Goal: Task Accomplishment & Management: Complete application form

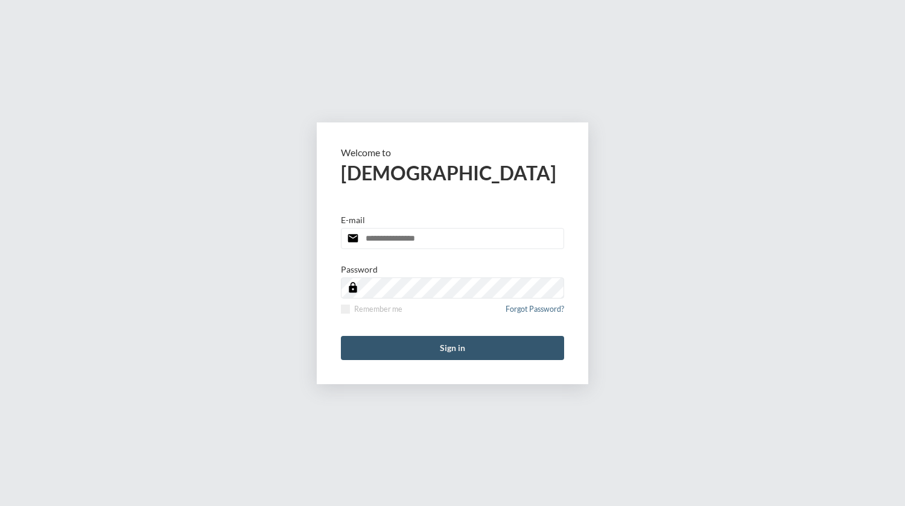
type input "**********"
click at [446, 346] on button "Sign in" at bounding box center [452, 348] width 223 height 24
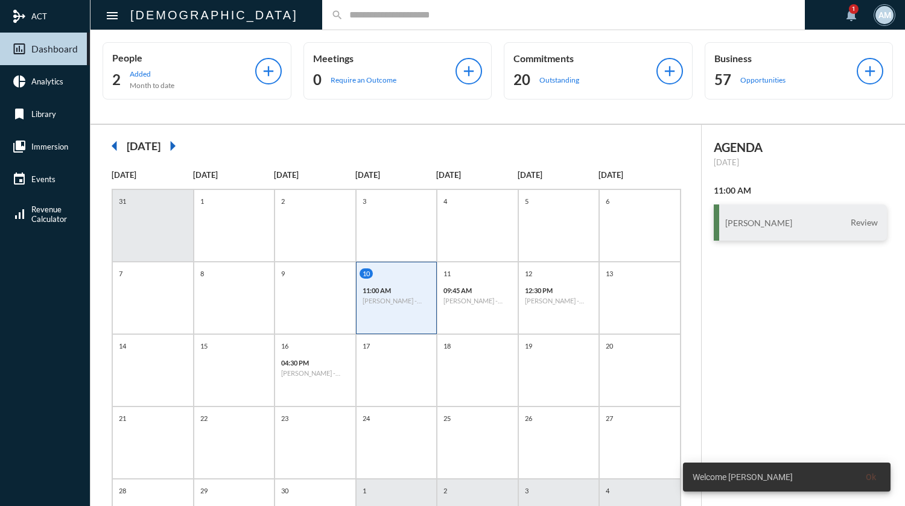
click at [386, 12] on input "text" at bounding box center [569, 15] width 453 height 10
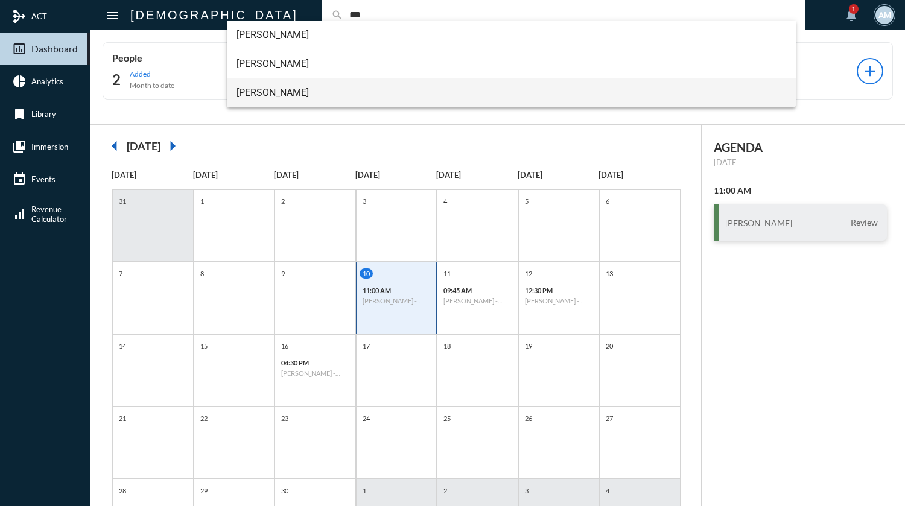
type input "***"
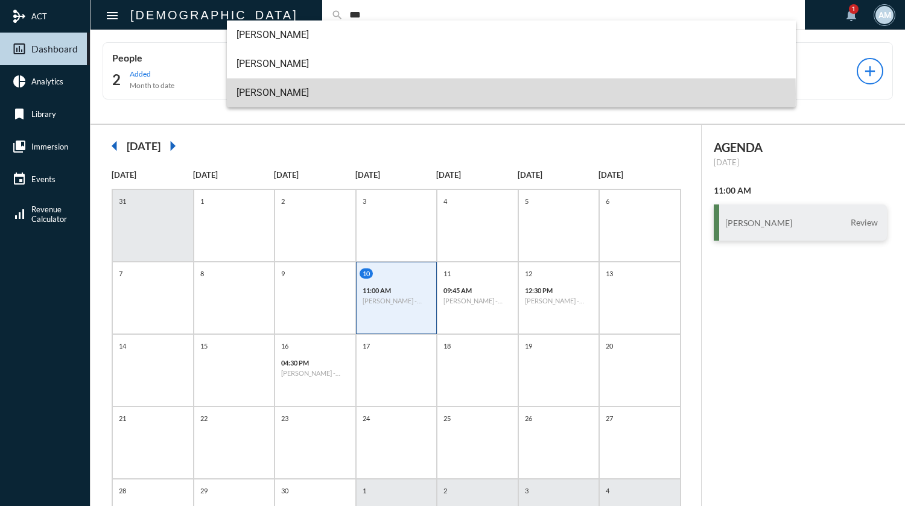
click at [297, 94] on span "[PERSON_NAME]" at bounding box center [512, 92] width 550 height 29
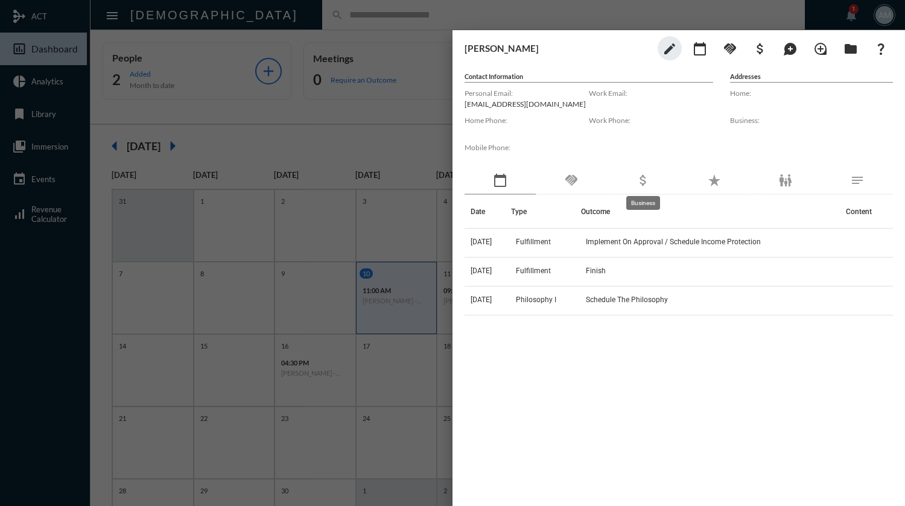
click at [641, 182] on mat-icon "attach_money" at bounding box center [643, 180] width 14 height 14
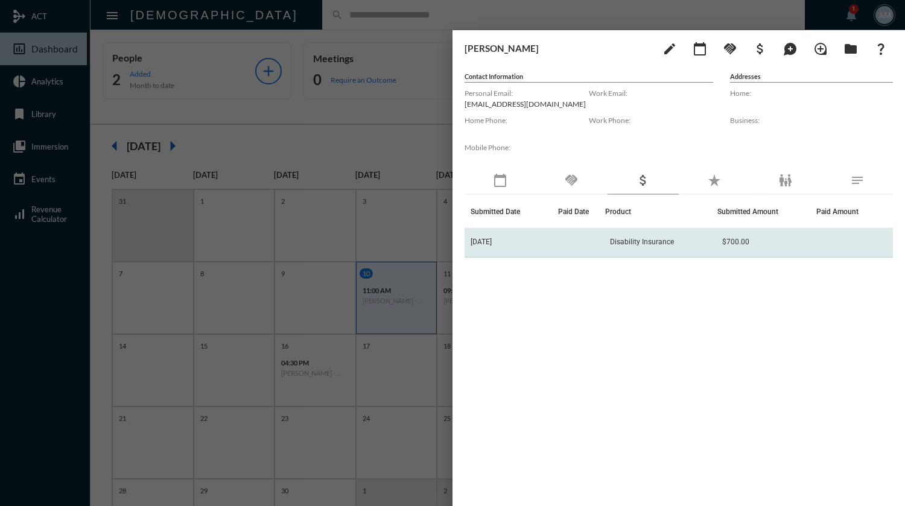
click at [673, 244] on span "Disability Insurance" at bounding box center [642, 242] width 64 height 8
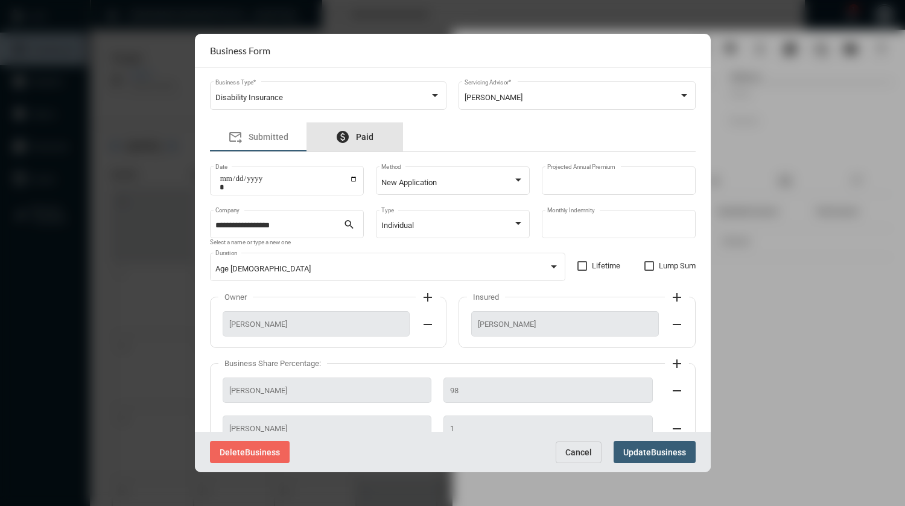
click at [368, 138] on span "Paid" at bounding box center [364, 137] width 17 height 10
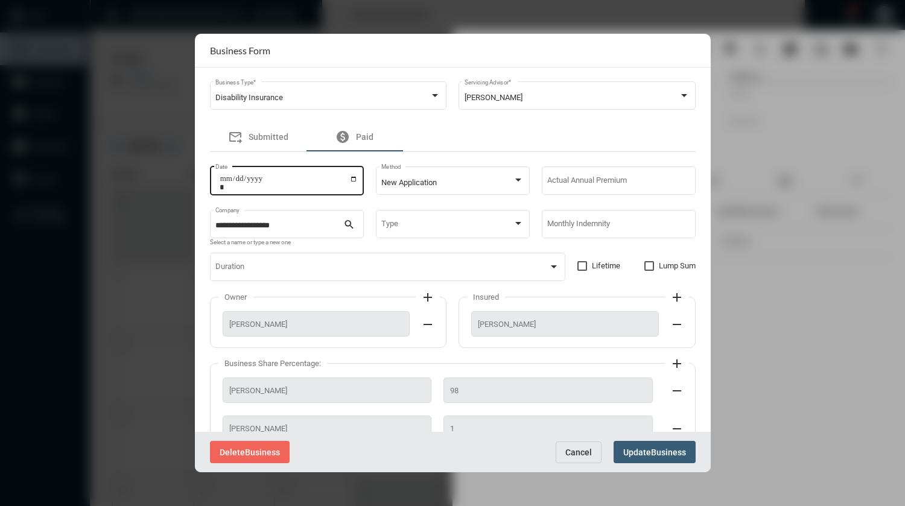
click at [353, 182] on input "Date" at bounding box center [289, 182] width 138 height 17
type input "**********"
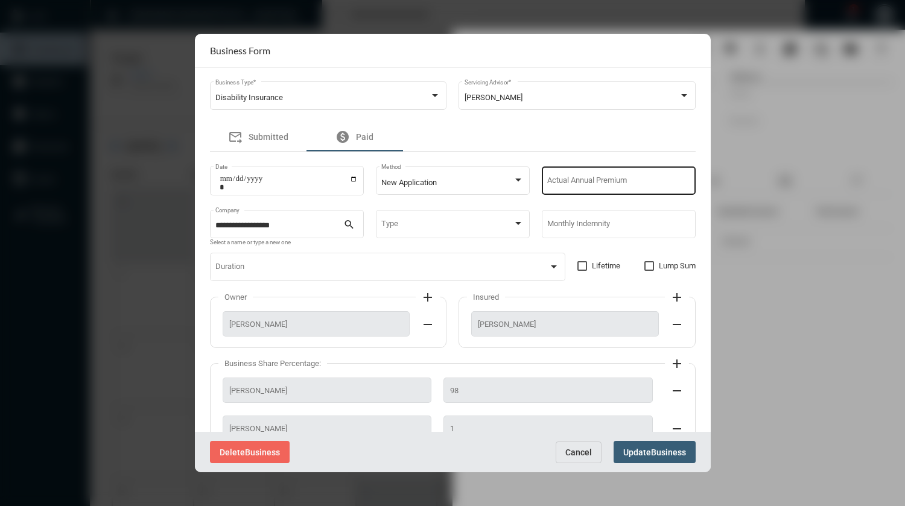
click at [599, 188] on div "Actual Annual Premium" at bounding box center [618, 180] width 142 height 31
type input "***"
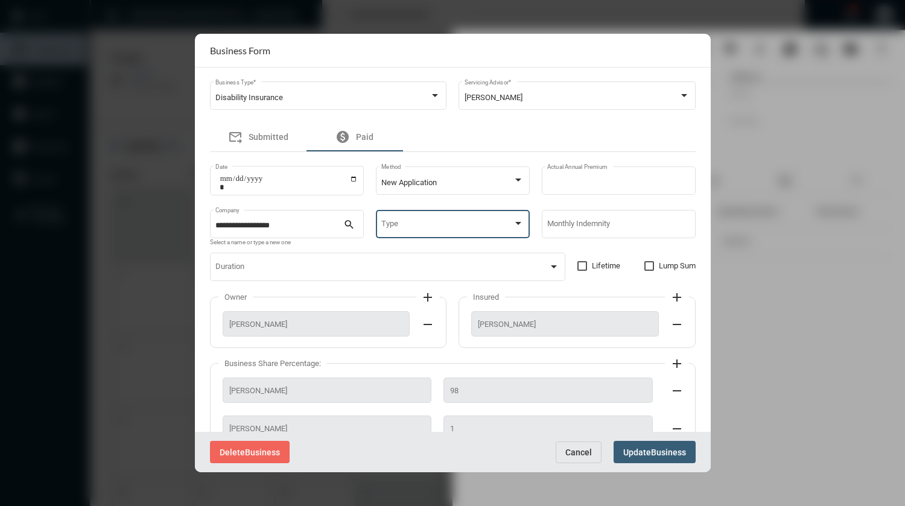
click at [458, 224] on span at bounding box center [447, 225] width 132 height 9
click at [404, 226] on span "Individual" at bounding box center [451, 227] width 141 height 24
click at [558, 226] on input "Monthly Indemnity" at bounding box center [618, 225] width 142 height 9
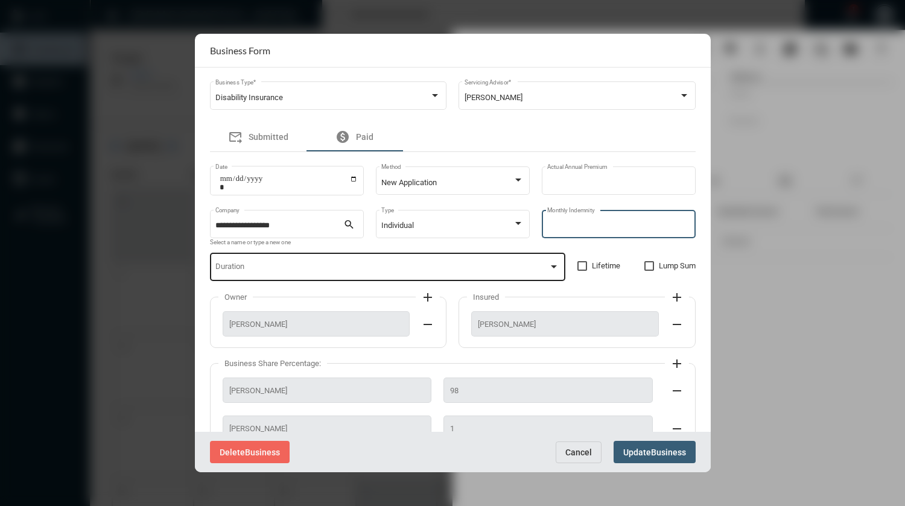
type input "****"
click at [509, 270] on span at bounding box center [381, 269] width 333 height 9
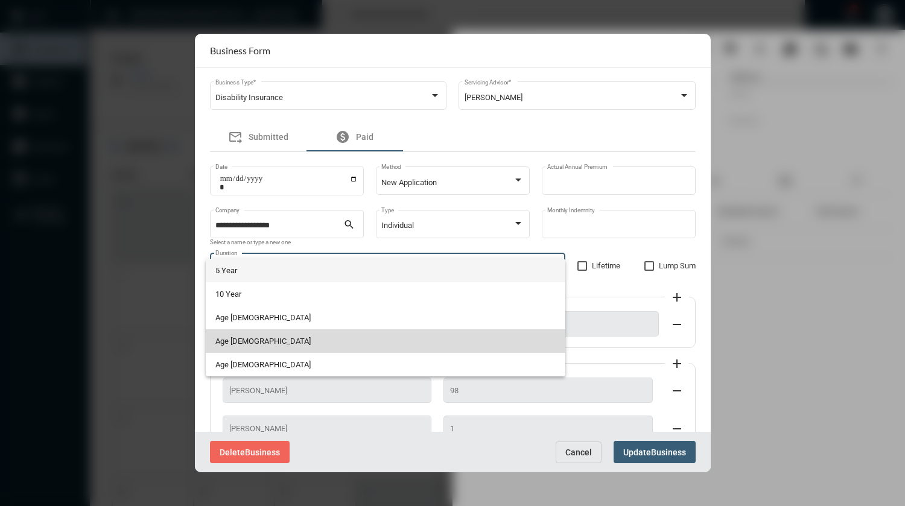
click at [269, 339] on span "Age [DEMOGRAPHIC_DATA]" at bounding box center [385, 341] width 340 height 24
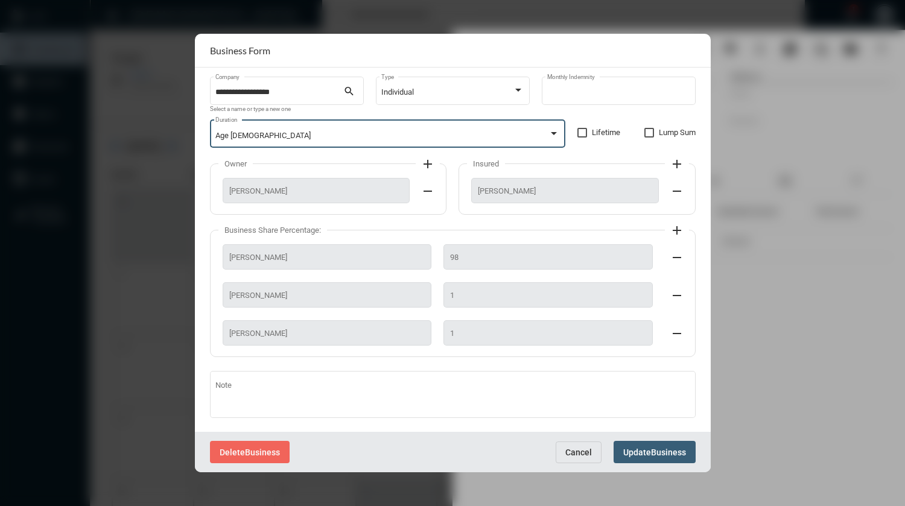
scroll to position [145, 0]
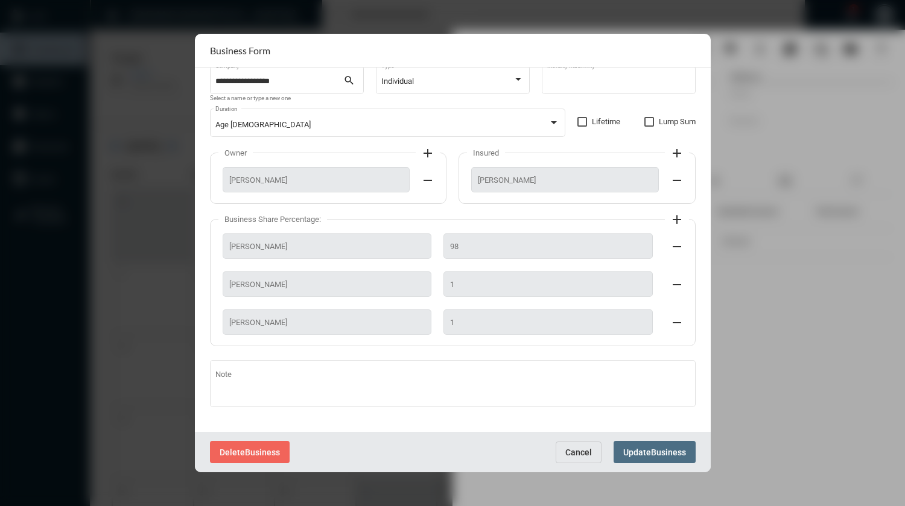
click at [656, 453] on span "Business" at bounding box center [668, 453] width 35 height 10
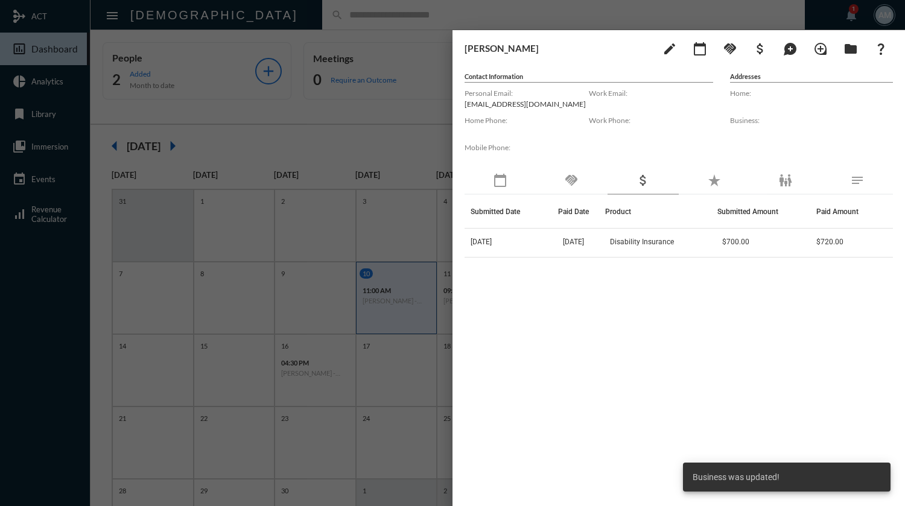
click at [355, 14] on div at bounding box center [452, 253] width 905 height 506
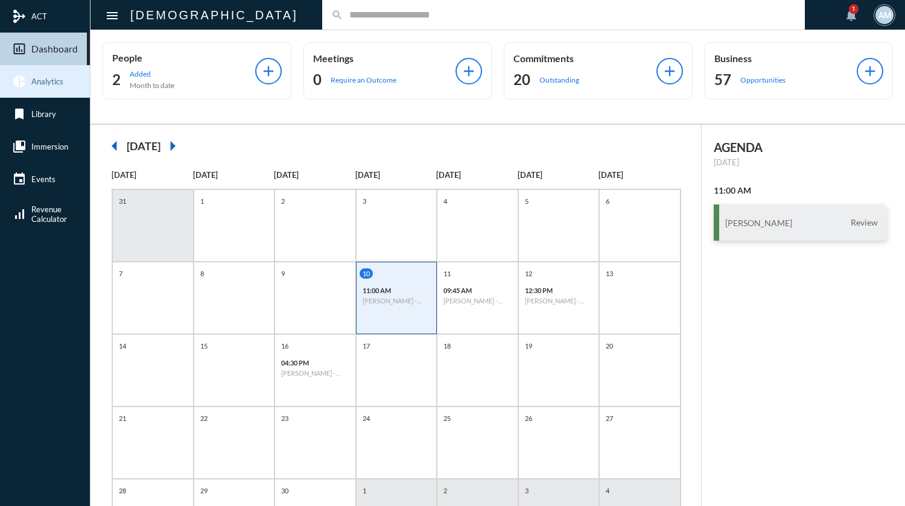
click at [44, 80] on span "Analytics" at bounding box center [47, 82] width 32 height 10
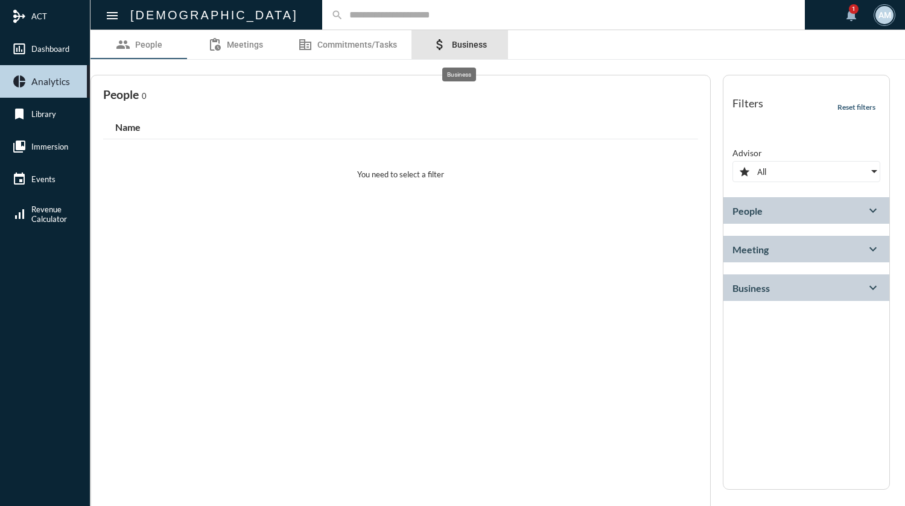
click at [480, 46] on span "Business" at bounding box center [469, 45] width 35 height 10
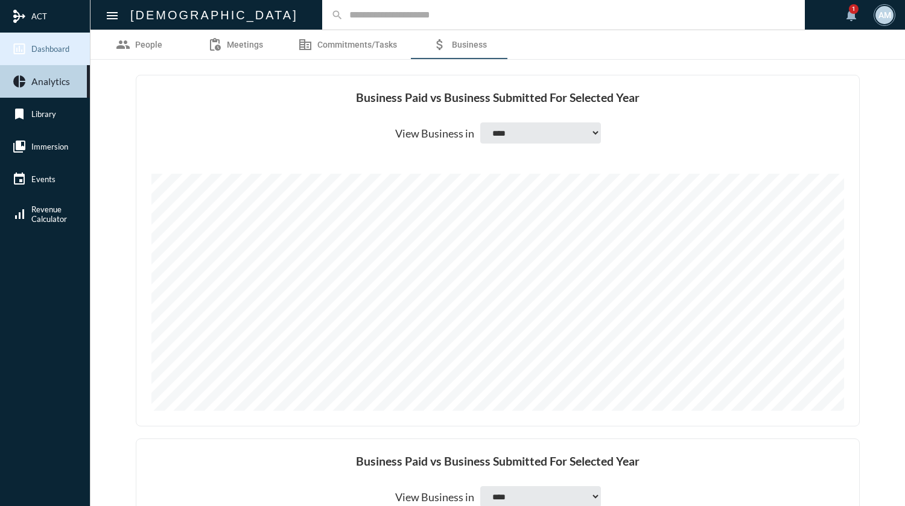
click at [45, 45] on span "Dashboard" at bounding box center [50, 49] width 38 height 10
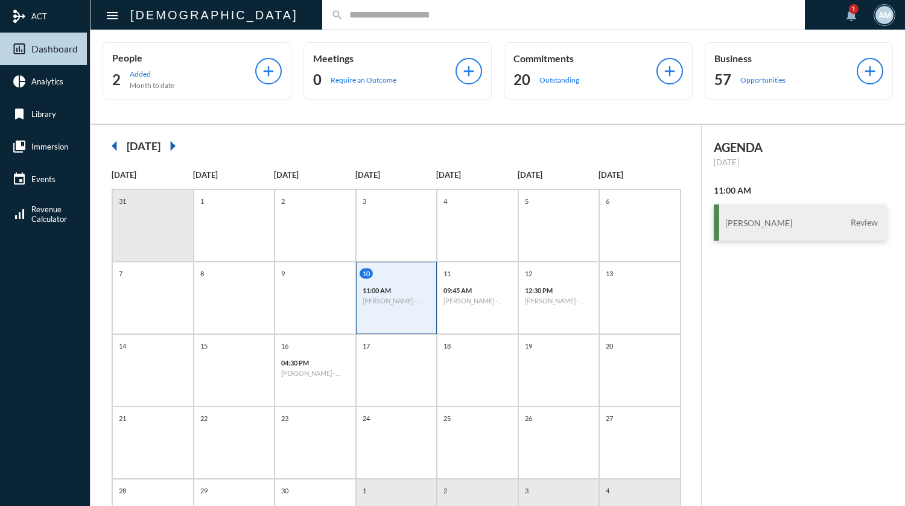
click at [343, 11] on input "text" at bounding box center [569, 15] width 453 height 10
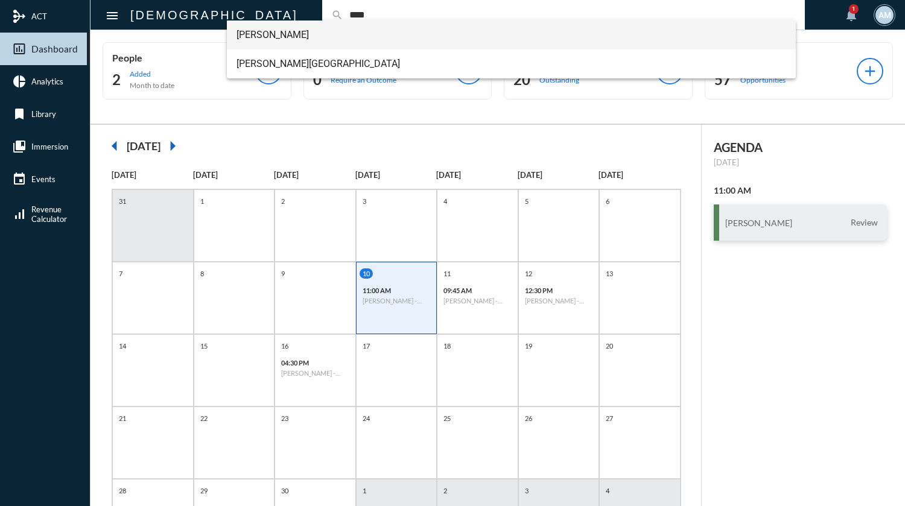
type input "****"
click at [310, 37] on span "[PERSON_NAME]" at bounding box center [512, 35] width 550 height 29
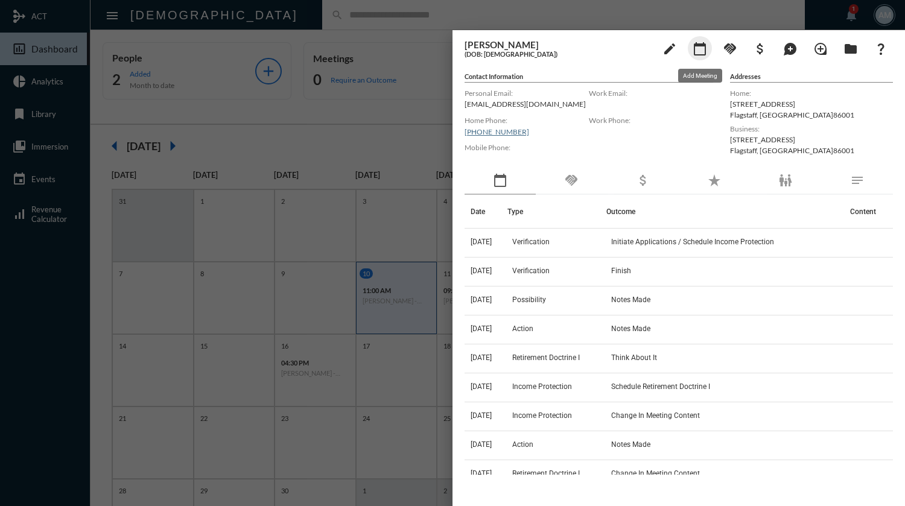
click at [702, 55] on mat-icon "calendar_today" at bounding box center [700, 49] width 14 height 14
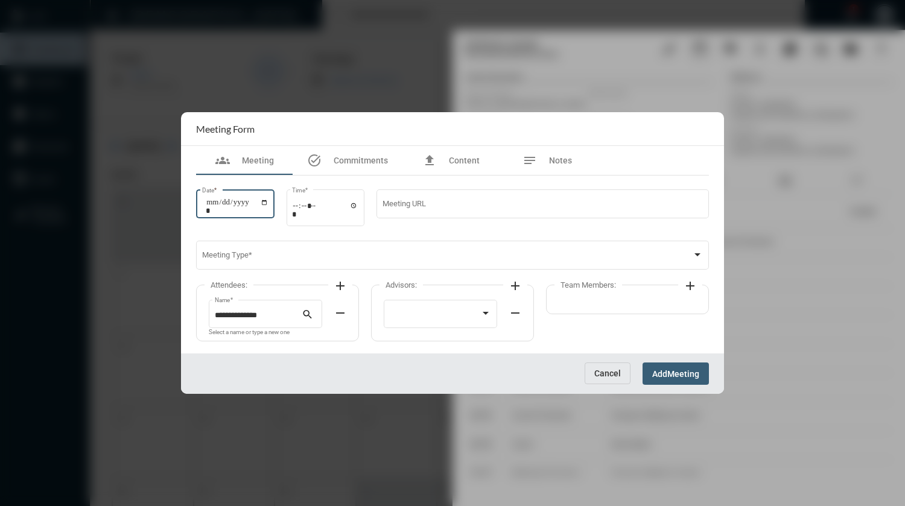
click at [268, 204] on input "Date *" at bounding box center [237, 206] width 63 height 17
type input "**********"
click at [302, 209] on input "Time *" at bounding box center [325, 209] width 66 height 17
type input "*****"
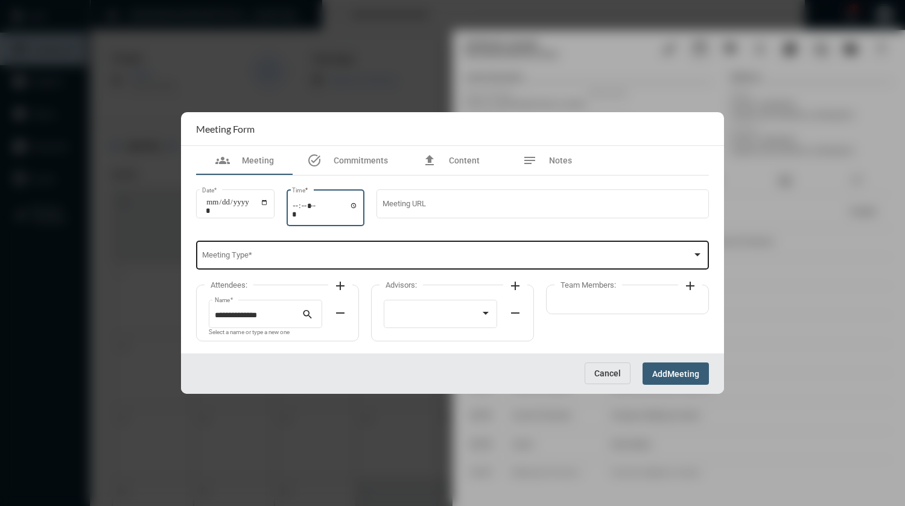
click at [399, 246] on div "Meeting Type *" at bounding box center [452, 254] width 501 height 31
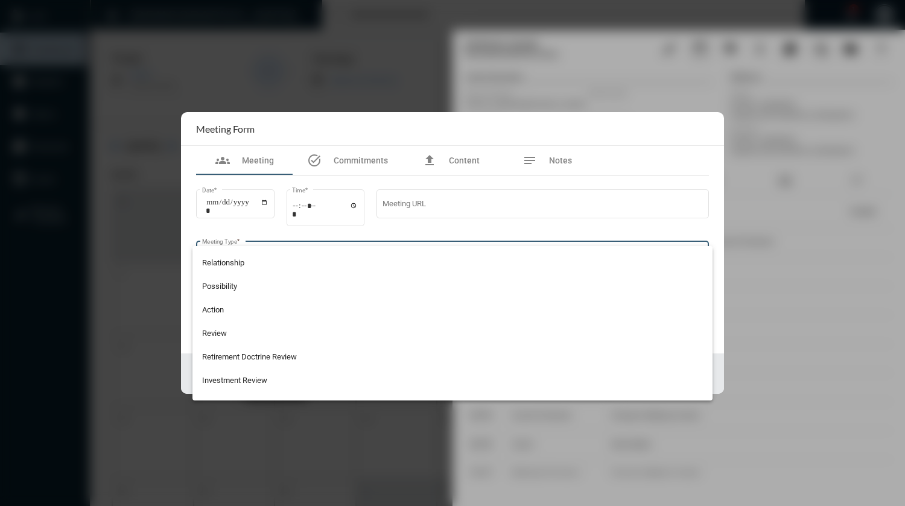
scroll to position [302, 0]
click at [235, 331] on span "Review" at bounding box center [452, 333] width 501 height 24
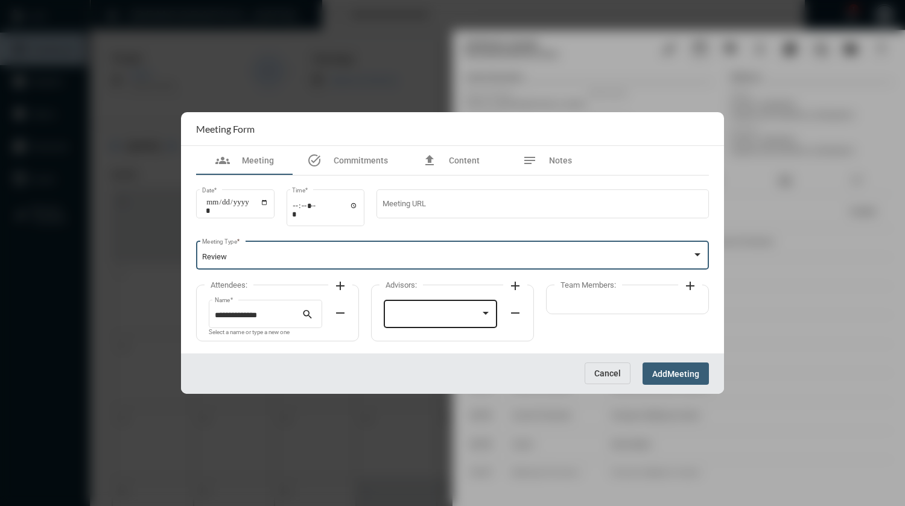
click at [429, 316] on div at bounding box center [435, 315] width 91 height 9
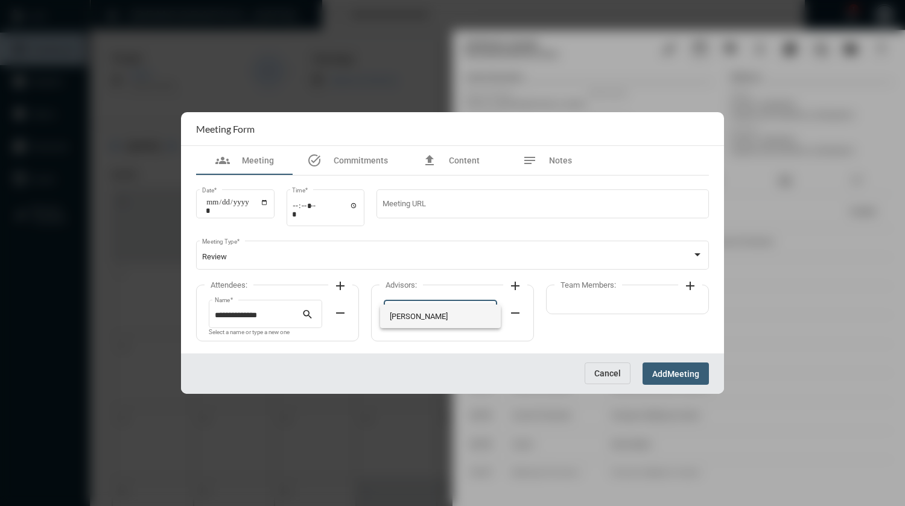
click at [429, 316] on span "[PERSON_NAME]" at bounding box center [441, 317] width 102 height 24
click at [678, 376] on span "Meeting" at bounding box center [683, 374] width 32 height 10
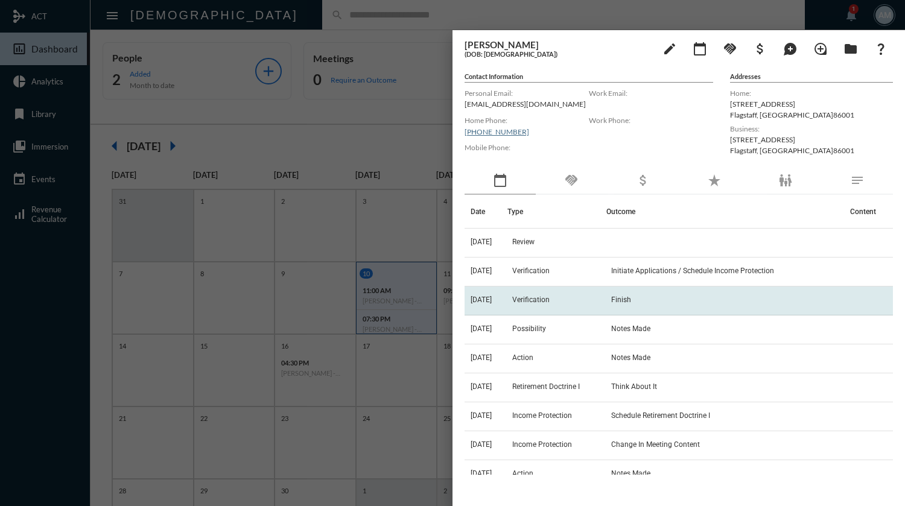
click at [618, 307] on td "Finish" at bounding box center [725, 301] width 238 height 29
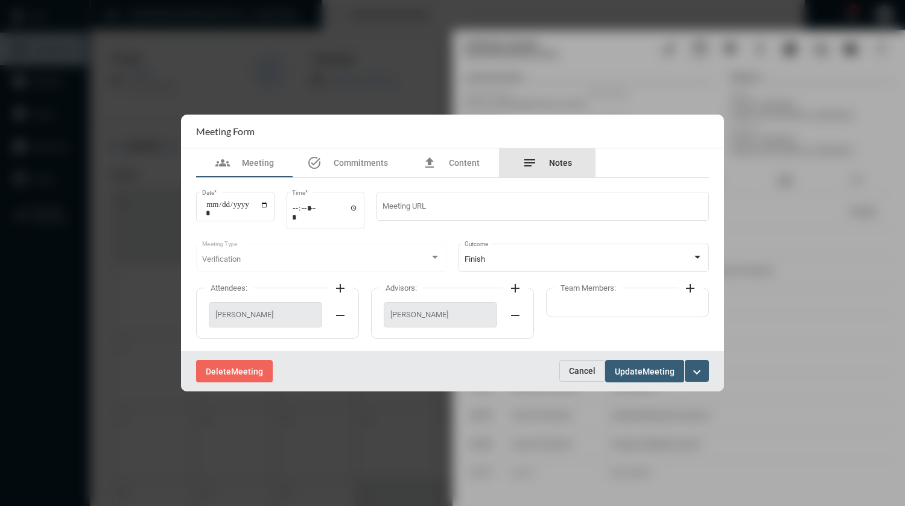
click at [565, 171] on div "notes Notes" at bounding box center [547, 162] width 97 height 29
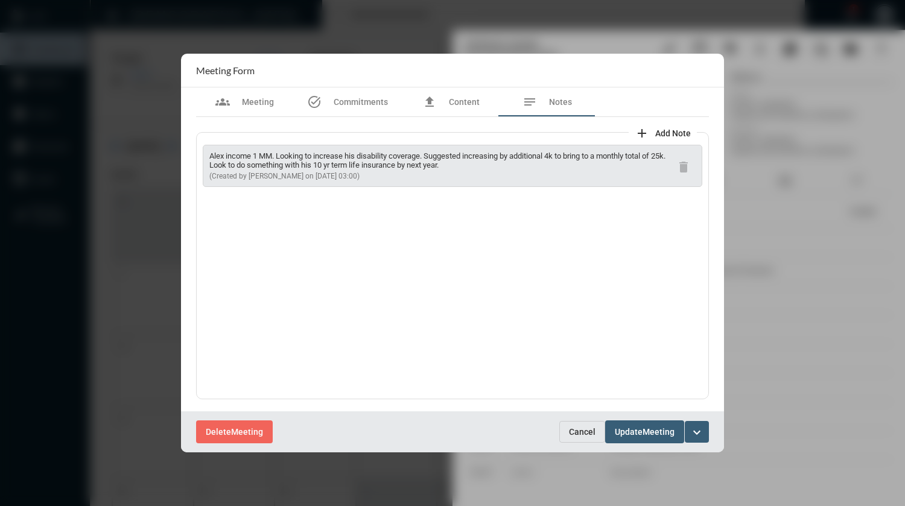
click at [585, 435] on span "Cancel" at bounding box center [582, 432] width 27 height 10
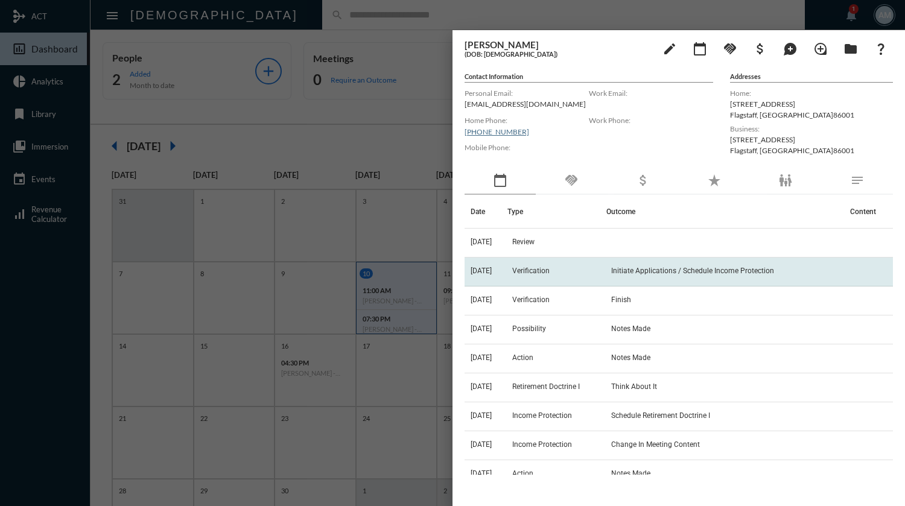
click at [627, 275] on span "Initiate Applications / Schedule Income Protection" at bounding box center [692, 271] width 163 height 8
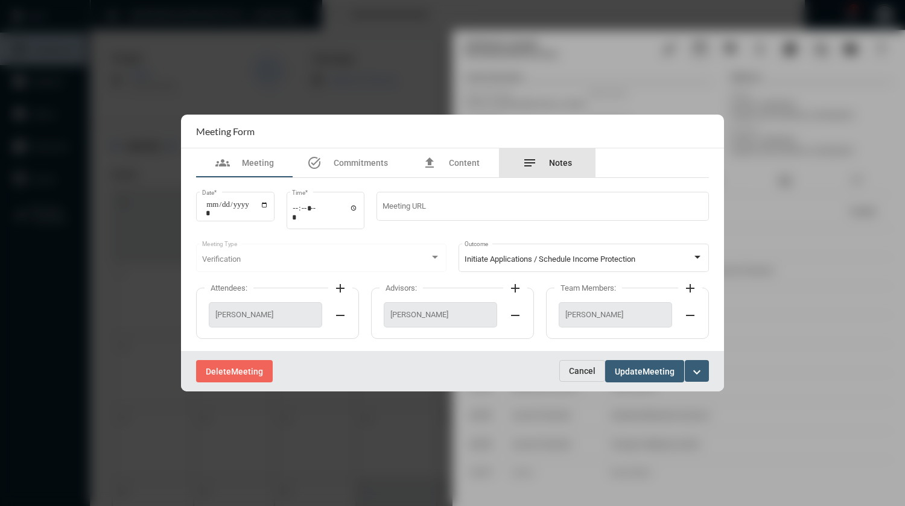
click at [557, 164] on span "Notes" at bounding box center [560, 163] width 23 height 10
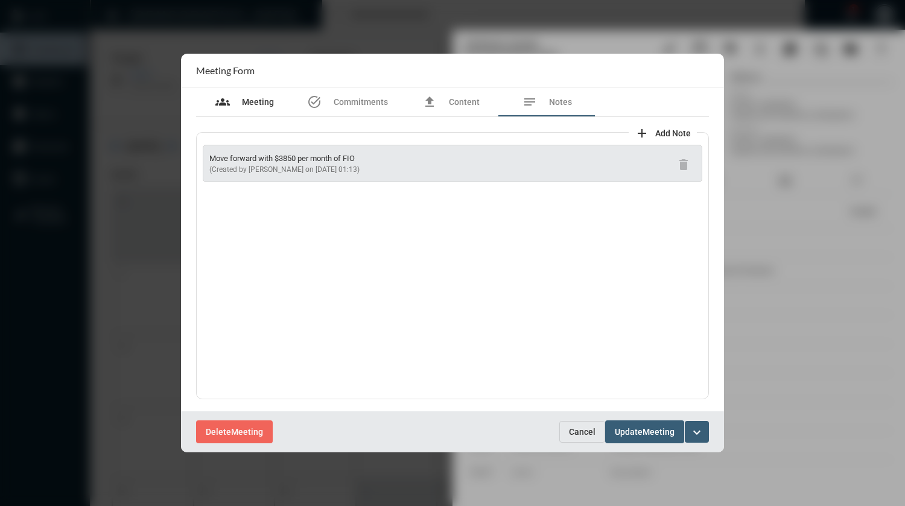
click at [260, 111] on div "groups Meeting" at bounding box center [244, 101] width 97 height 29
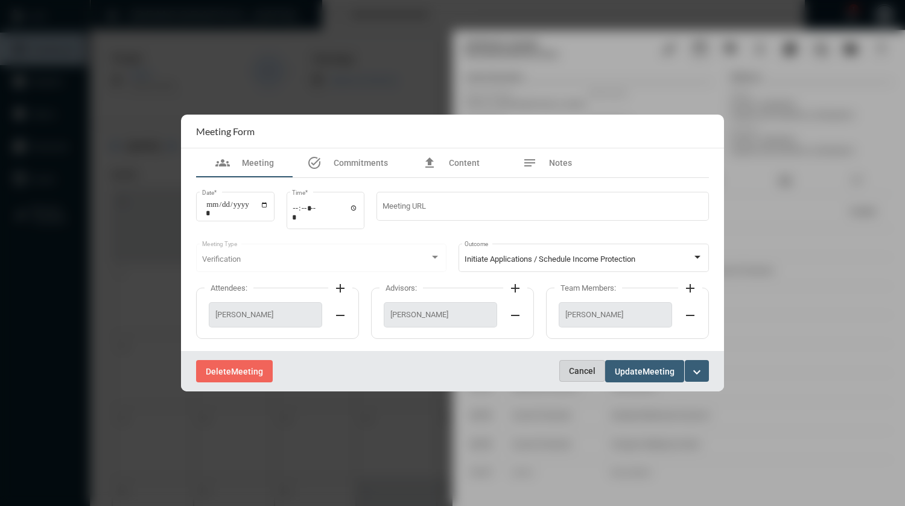
click at [579, 375] on span "Cancel" at bounding box center [582, 371] width 27 height 10
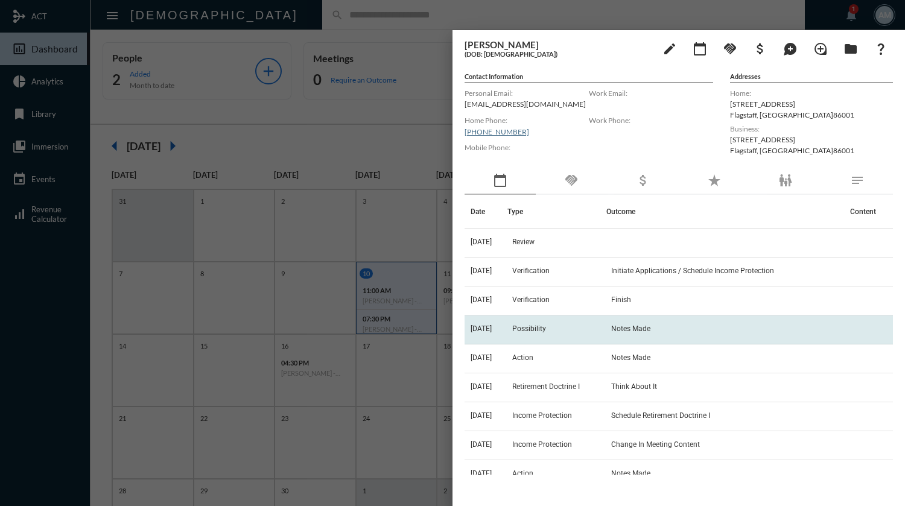
click at [616, 322] on td "Notes Made" at bounding box center [725, 330] width 238 height 29
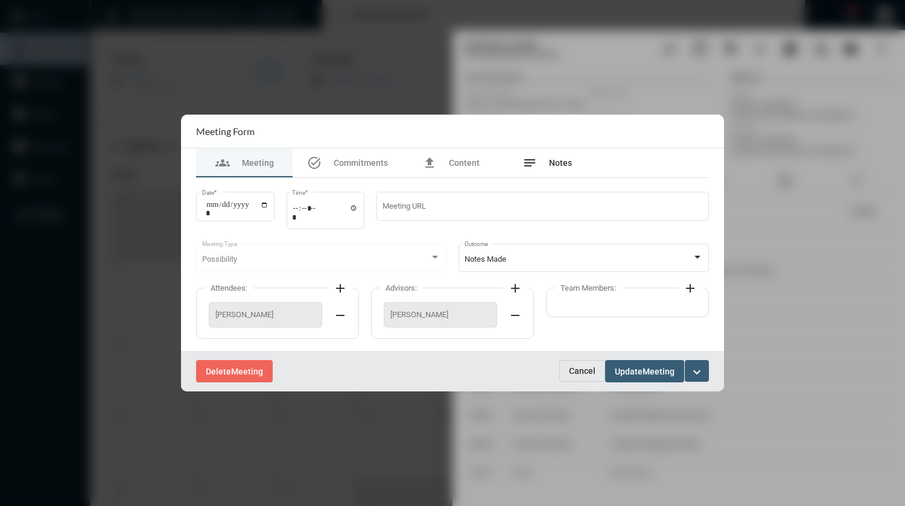
click at [551, 167] on span "Notes" at bounding box center [560, 163] width 23 height 10
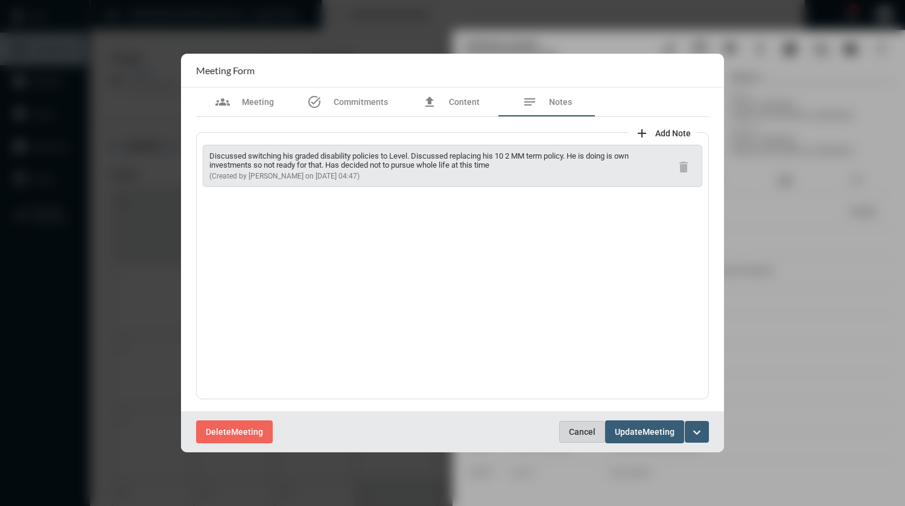
click at [573, 434] on span "Cancel" at bounding box center [582, 432] width 27 height 10
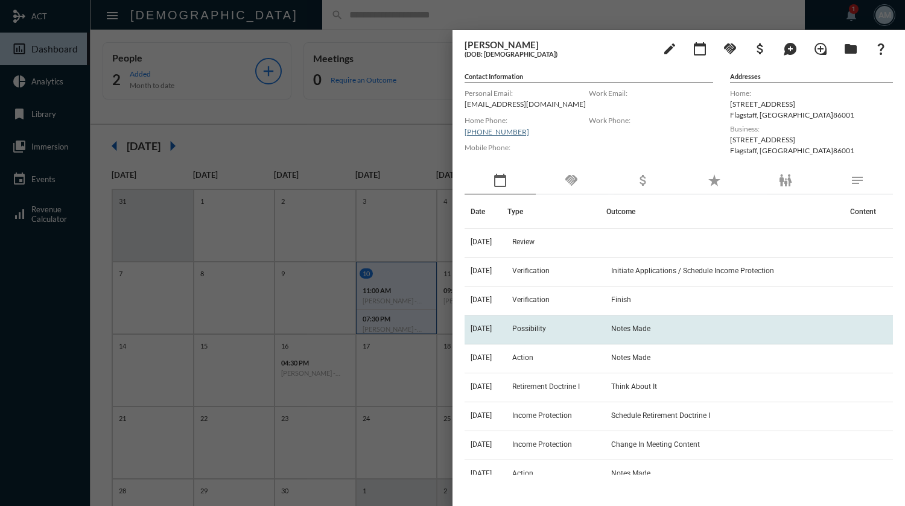
click at [618, 330] on td "Notes Made" at bounding box center [725, 330] width 238 height 29
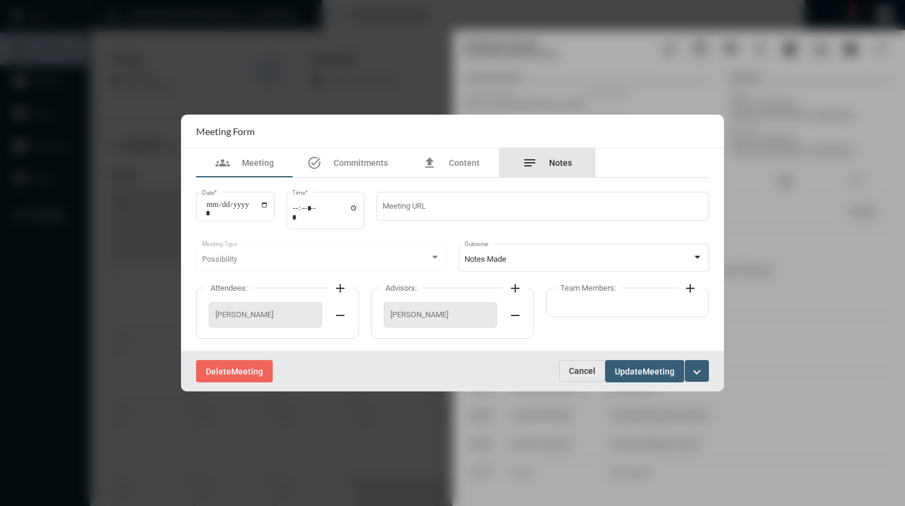
click at [553, 168] on div "notes Notes" at bounding box center [546, 163] width 49 height 14
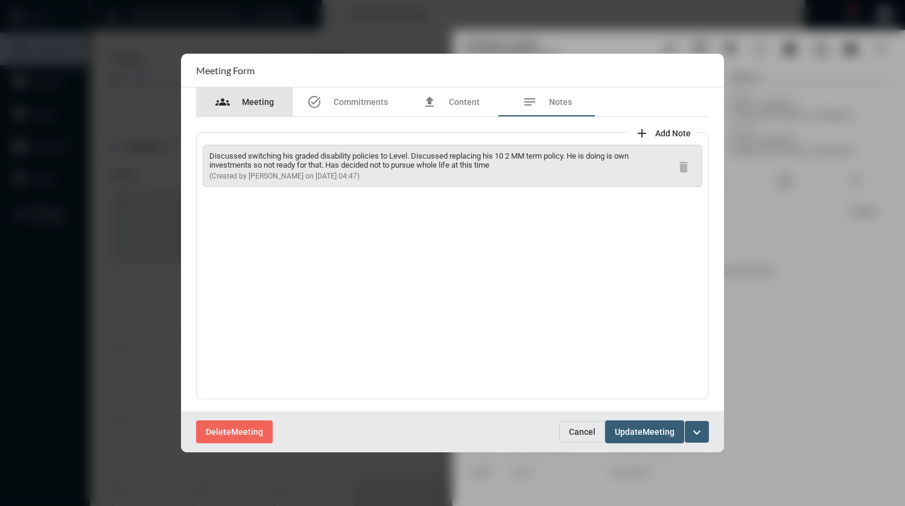
click at [268, 108] on div "groups Meeting" at bounding box center [244, 102] width 59 height 14
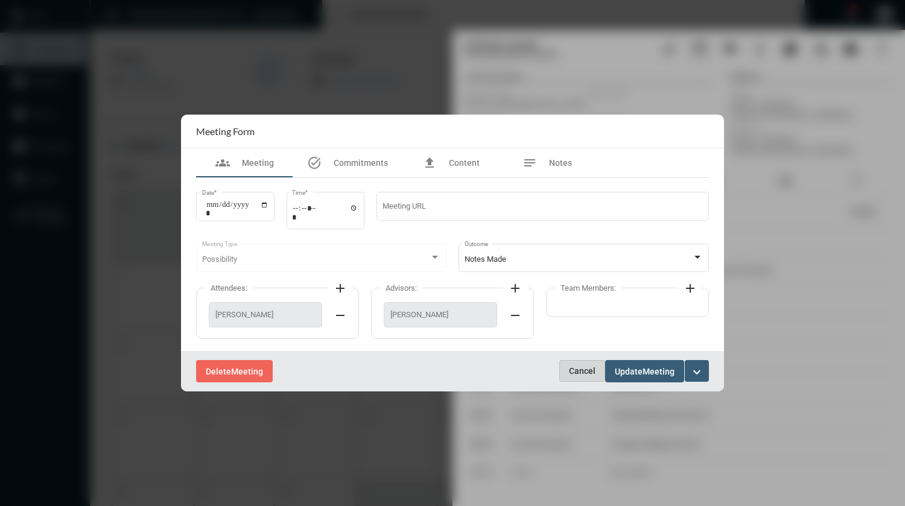
click at [570, 369] on span "Cancel" at bounding box center [582, 371] width 27 height 10
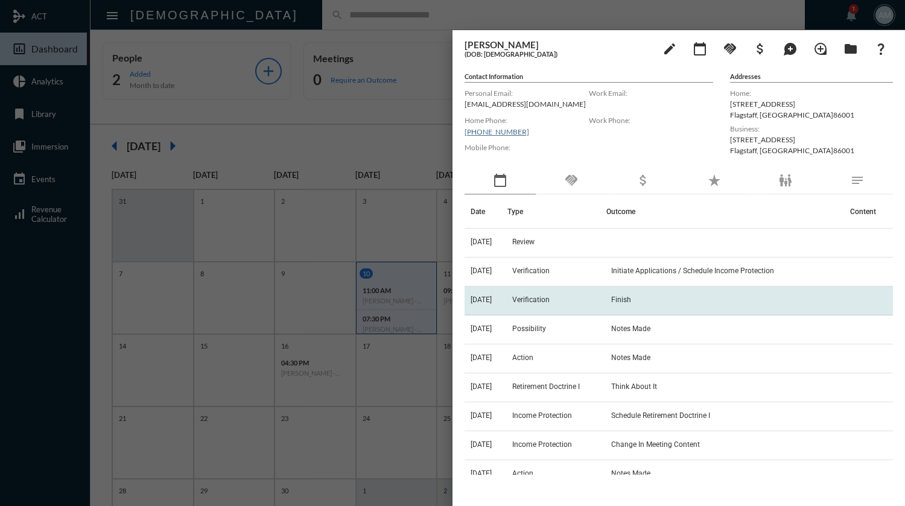
click at [623, 293] on td "Finish" at bounding box center [725, 301] width 238 height 29
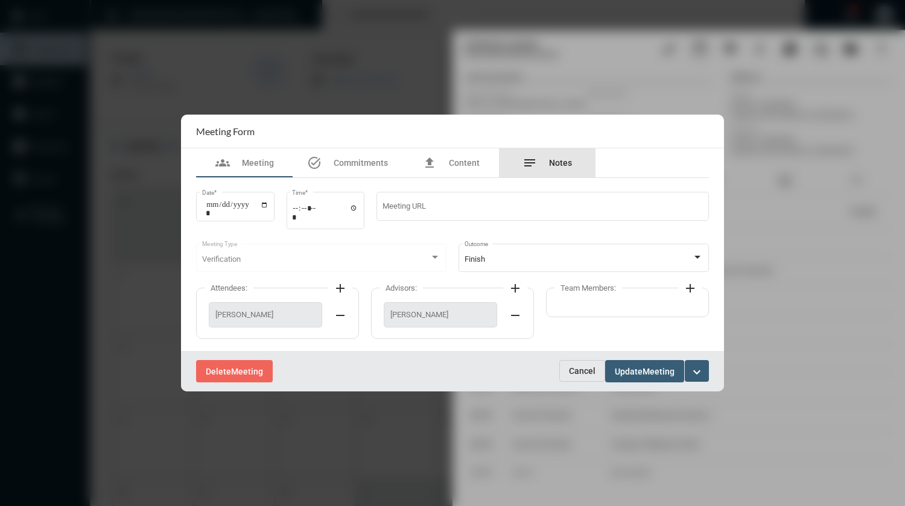
click at [554, 165] on span "Notes" at bounding box center [560, 163] width 23 height 10
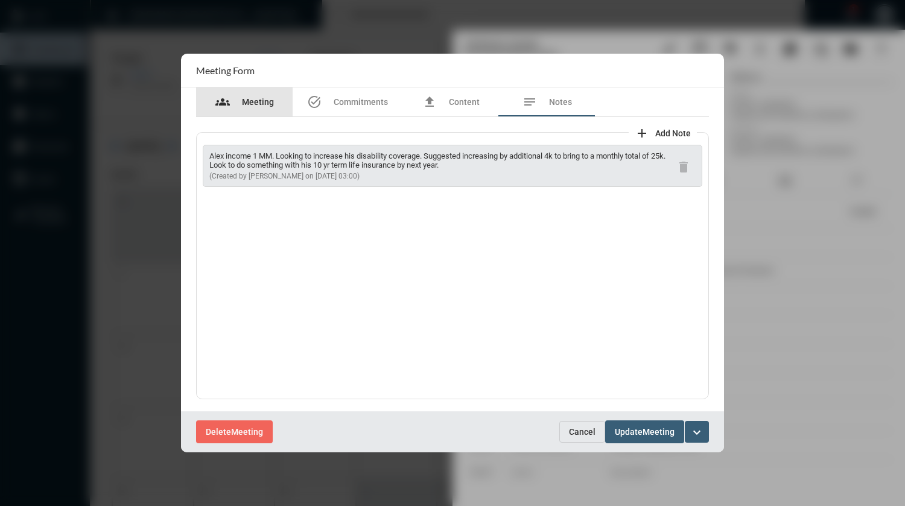
click at [258, 102] on span "Meeting" at bounding box center [258, 102] width 32 height 10
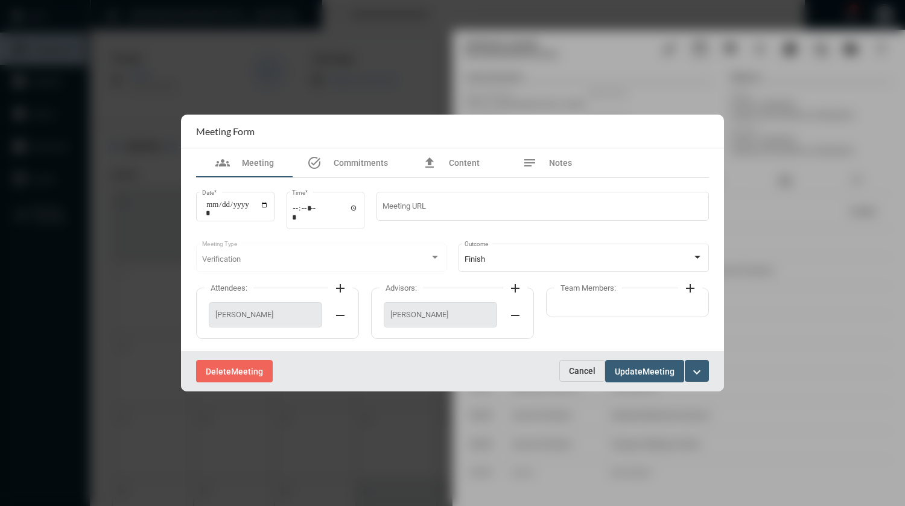
click at [583, 370] on span "Cancel" at bounding box center [582, 371] width 27 height 10
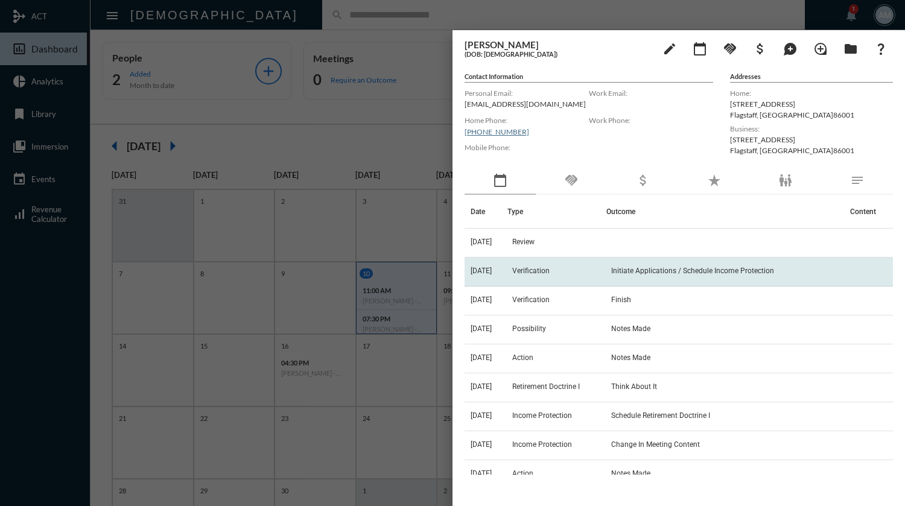
click at [600, 267] on td "Verification" at bounding box center [557, 272] width 100 height 29
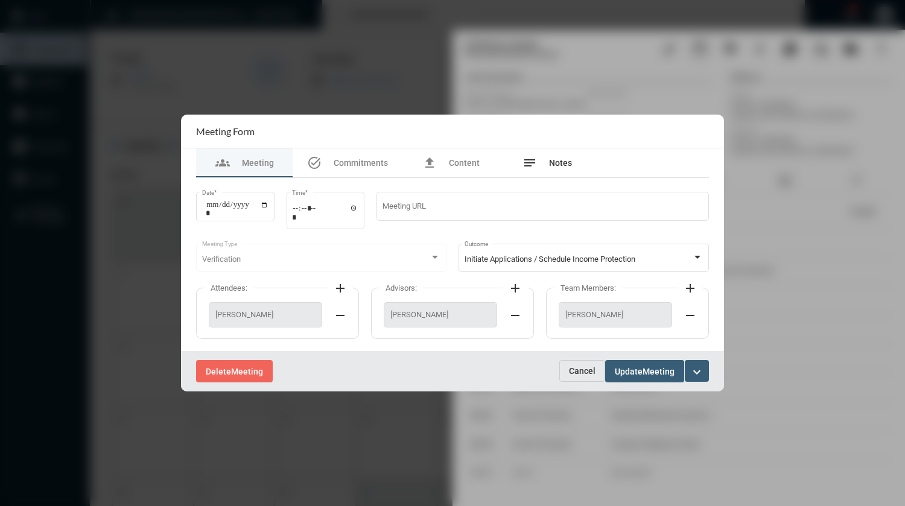
click at [554, 159] on span "Notes" at bounding box center [560, 163] width 23 height 10
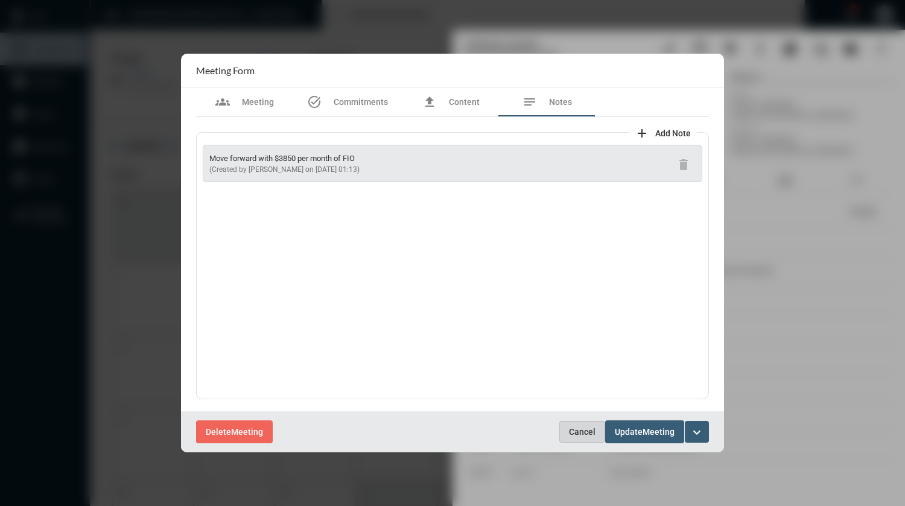
click at [579, 437] on span "Cancel" at bounding box center [582, 432] width 27 height 10
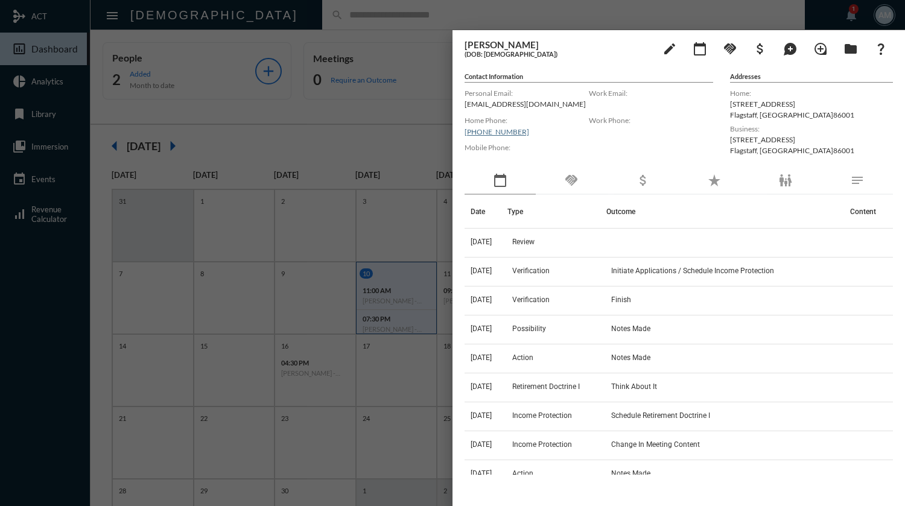
click at [452, 7] on div at bounding box center [452, 253] width 905 height 506
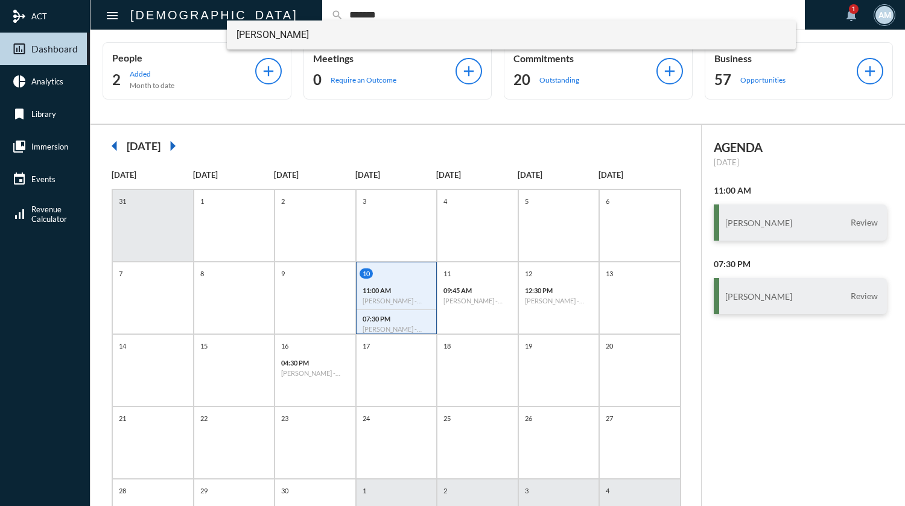
type input "*******"
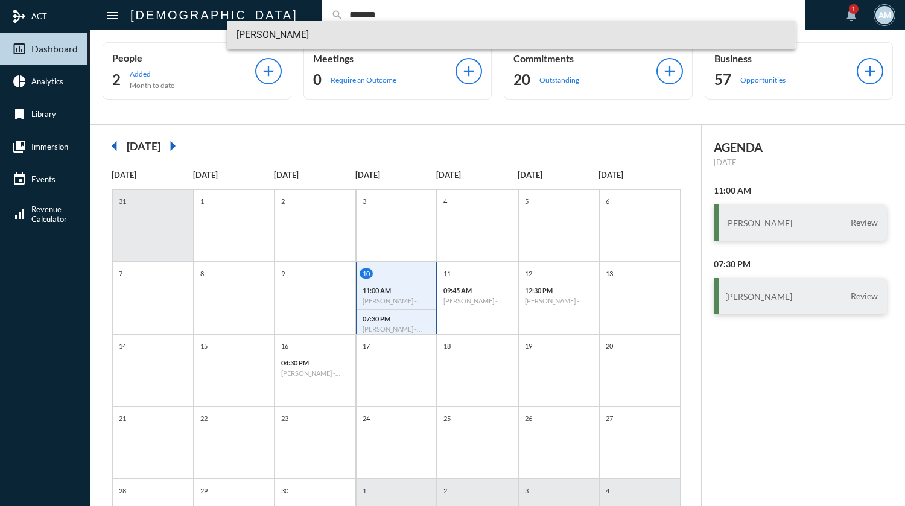
click at [303, 34] on span "[PERSON_NAME]" at bounding box center [512, 35] width 550 height 29
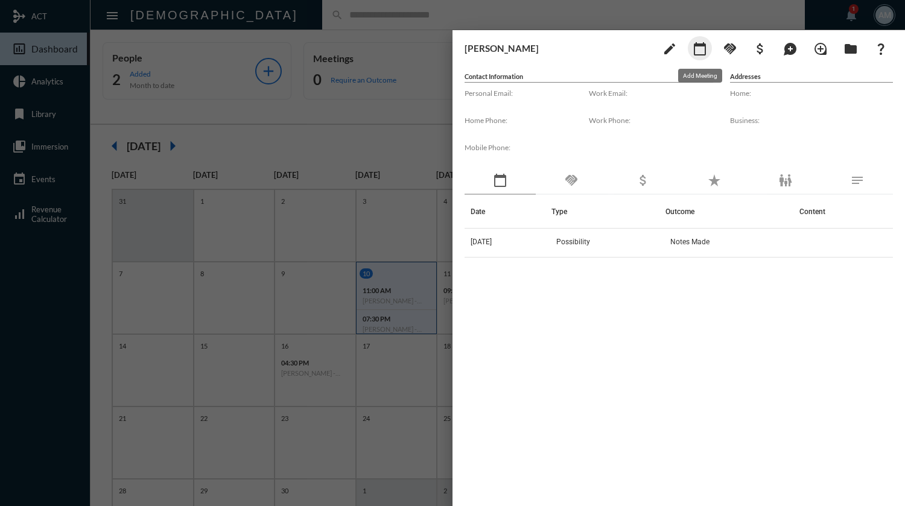
click at [705, 48] on mat-icon "calendar_today" at bounding box center [700, 49] width 14 height 14
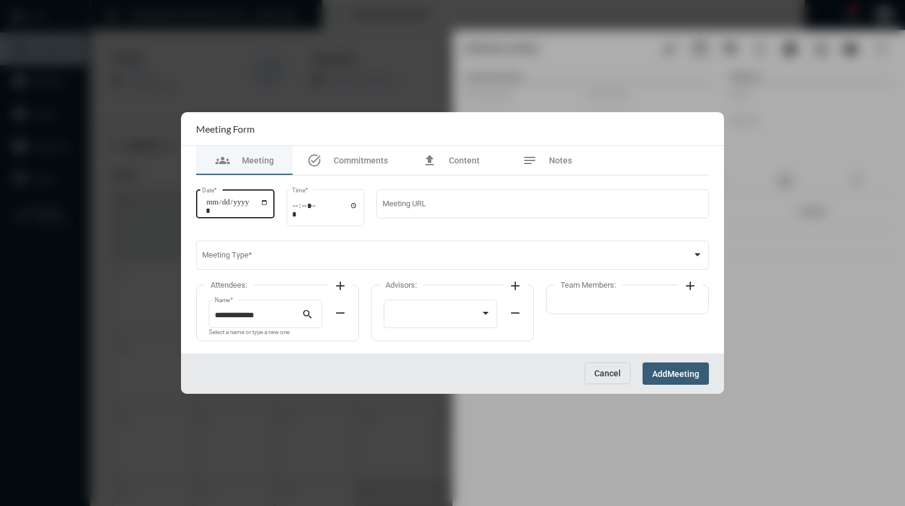
click at [268, 202] on input "Date *" at bounding box center [237, 206] width 63 height 17
type input "**********"
click at [297, 209] on div "Time *" at bounding box center [326, 207] width 78 height 39
type input "*****"
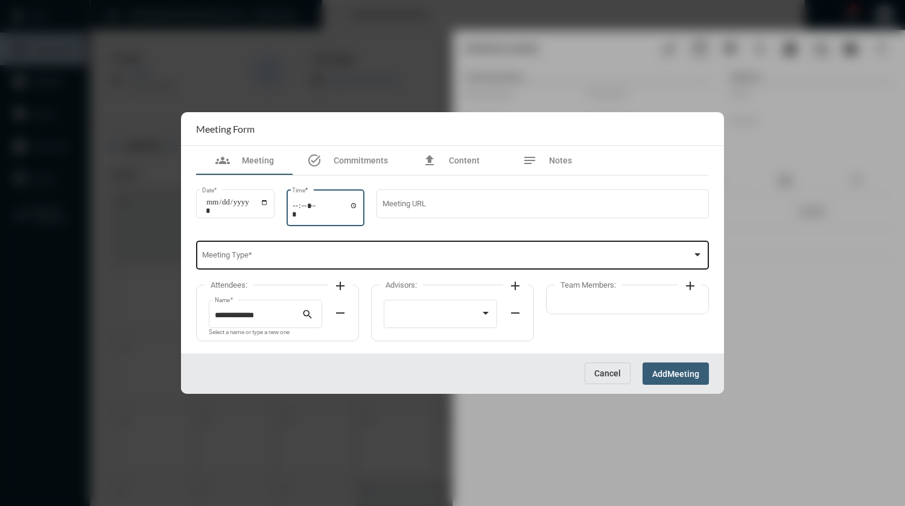
click at [303, 250] on div "Meeting Type *" at bounding box center [452, 254] width 501 height 31
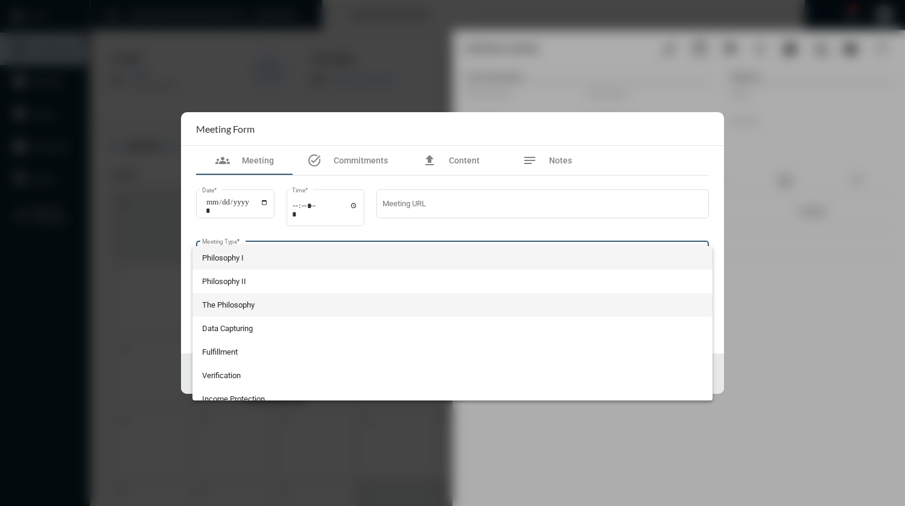
scroll to position [60, 0]
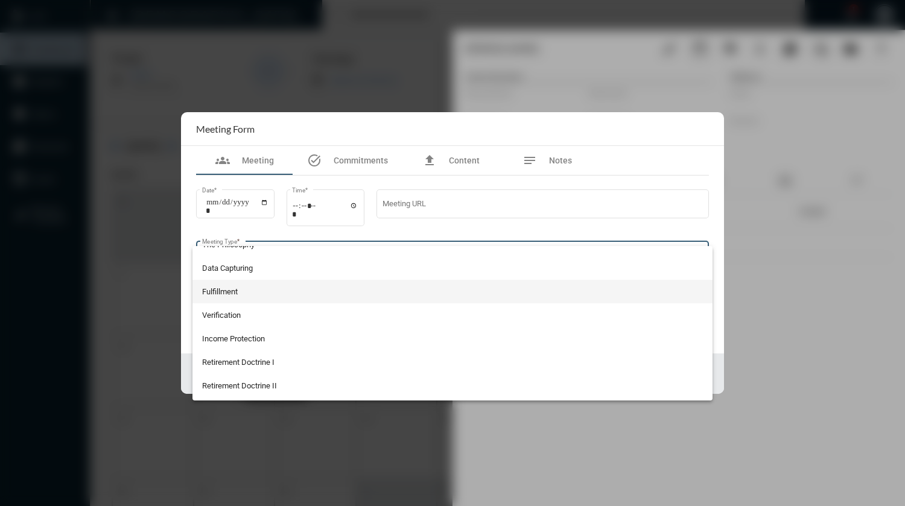
click at [257, 294] on span "Fulfillment" at bounding box center [452, 292] width 501 height 24
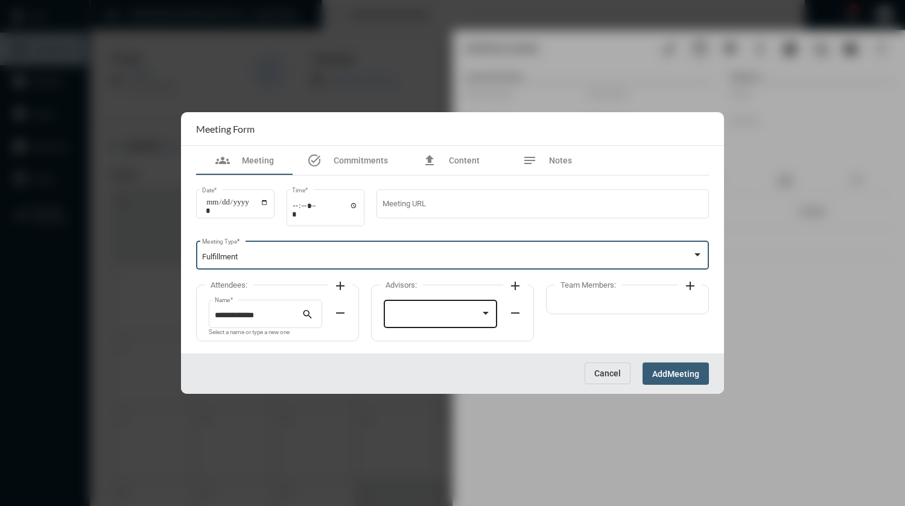
click at [417, 311] on div at bounding box center [441, 312] width 102 height 31
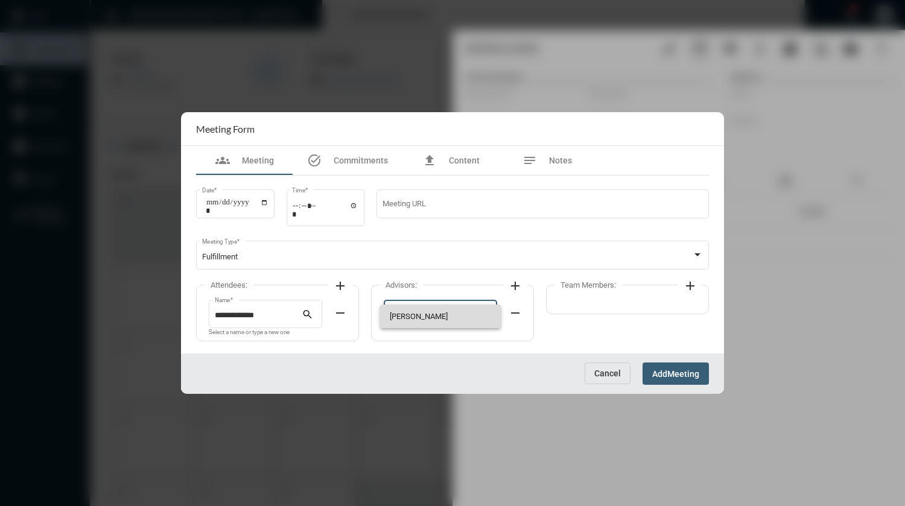
click at [417, 311] on span "[PERSON_NAME]" at bounding box center [441, 317] width 102 height 24
click at [667, 373] on span "Add" at bounding box center [659, 374] width 15 height 10
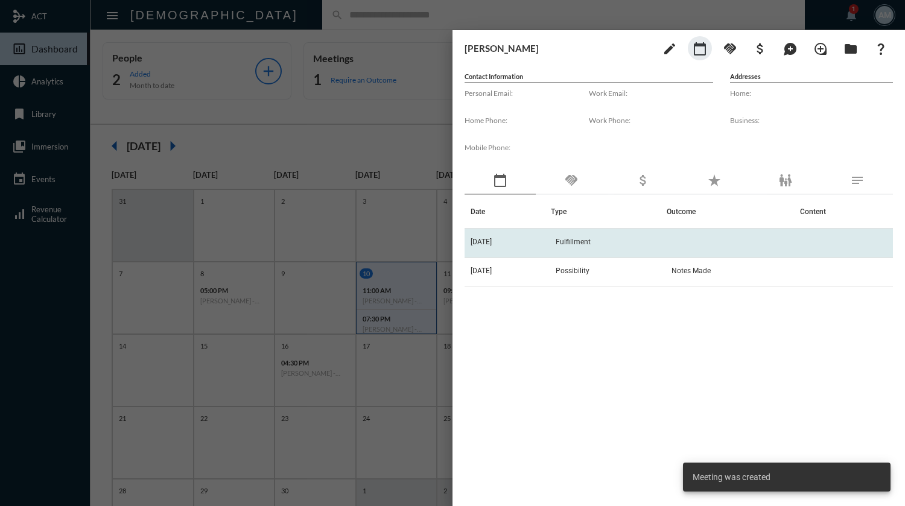
click at [586, 241] on span "Fulfillment" at bounding box center [573, 242] width 35 height 8
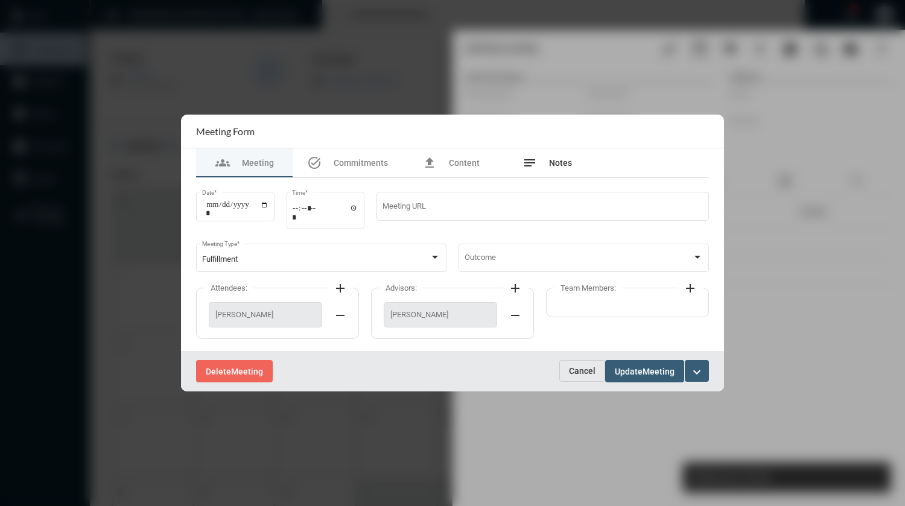
click at [564, 164] on span "Notes" at bounding box center [560, 163] width 23 height 10
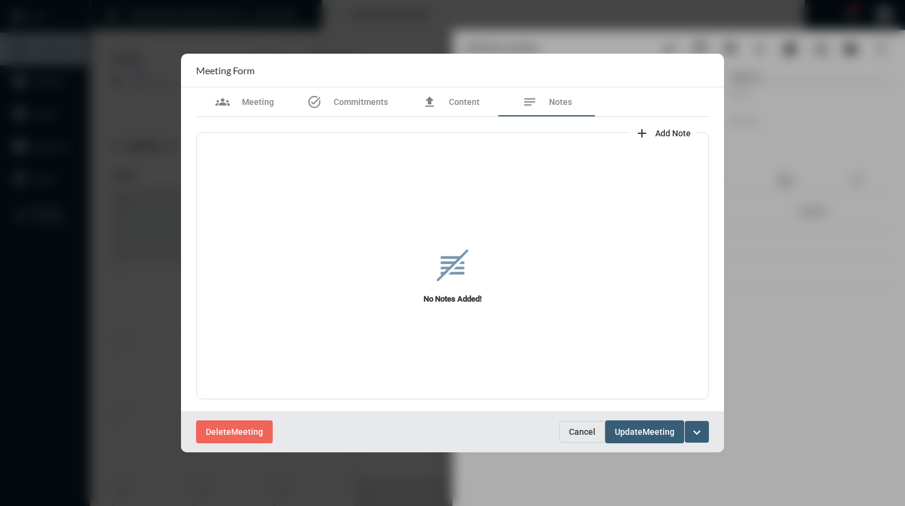
click at [655, 138] on span "Add Note" at bounding box center [673, 134] width 36 height 10
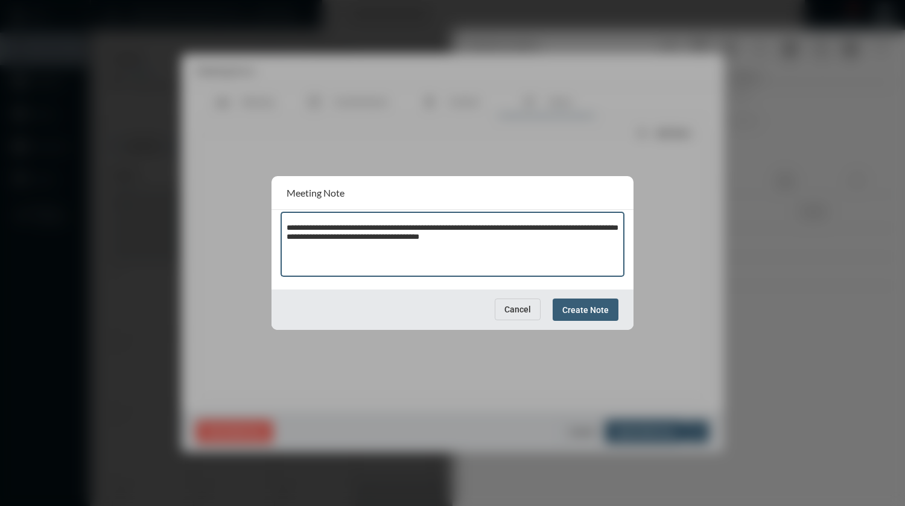
type textarea "**********"
click at [570, 309] on span "Create Note" at bounding box center [585, 310] width 46 height 10
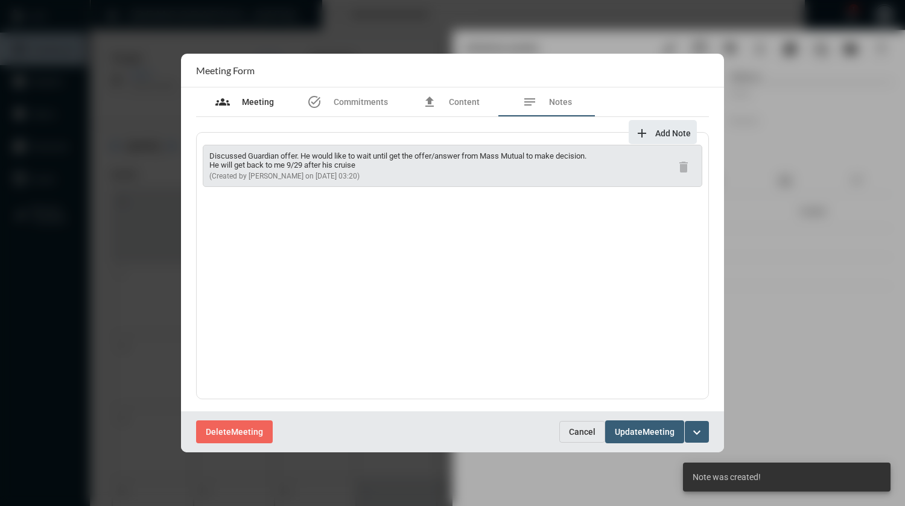
click at [248, 101] on span "Meeting" at bounding box center [258, 102] width 32 height 10
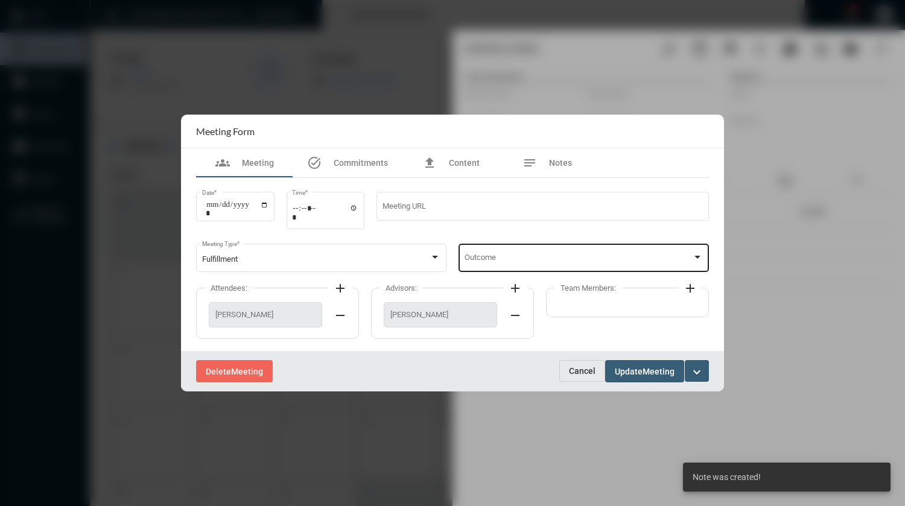
click at [529, 255] on div "Outcome" at bounding box center [584, 256] width 239 height 31
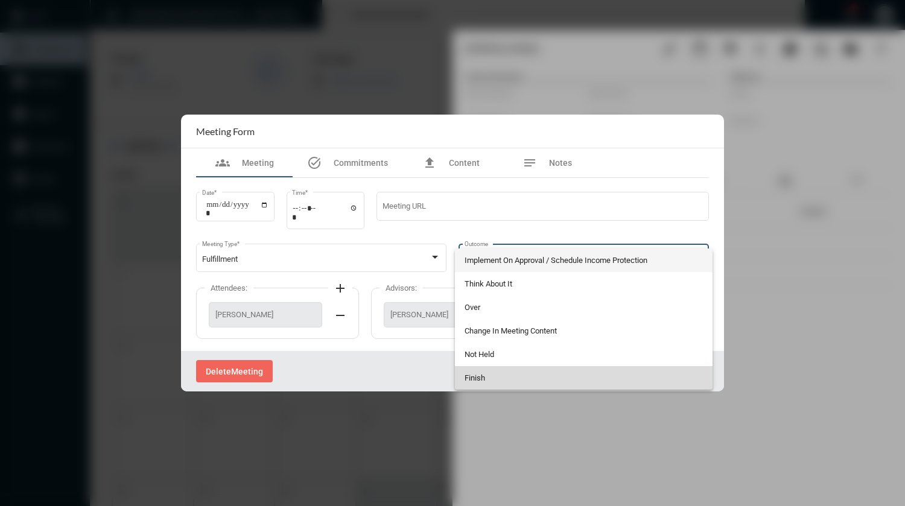
click at [511, 376] on span "Finish" at bounding box center [584, 378] width 239 height 24
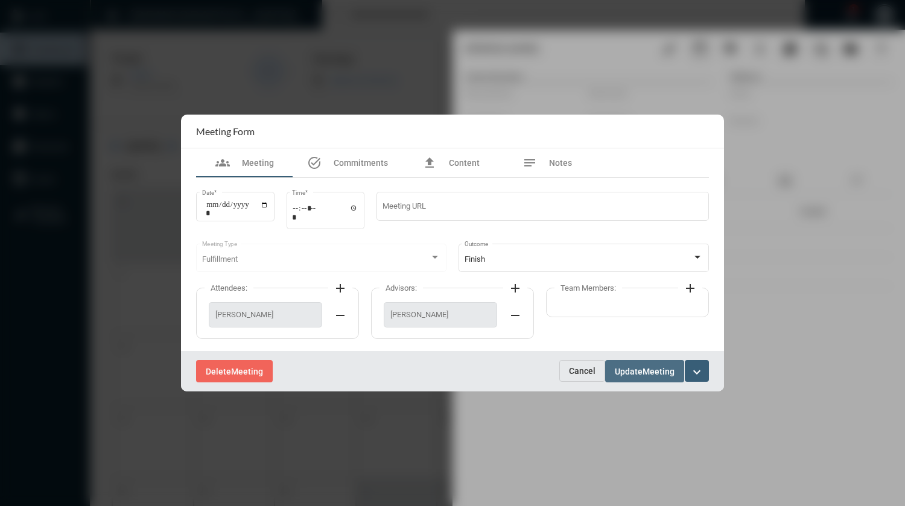
click at [634, 367] on span "Update" at bounding box center [629, 372] width 28 height 10
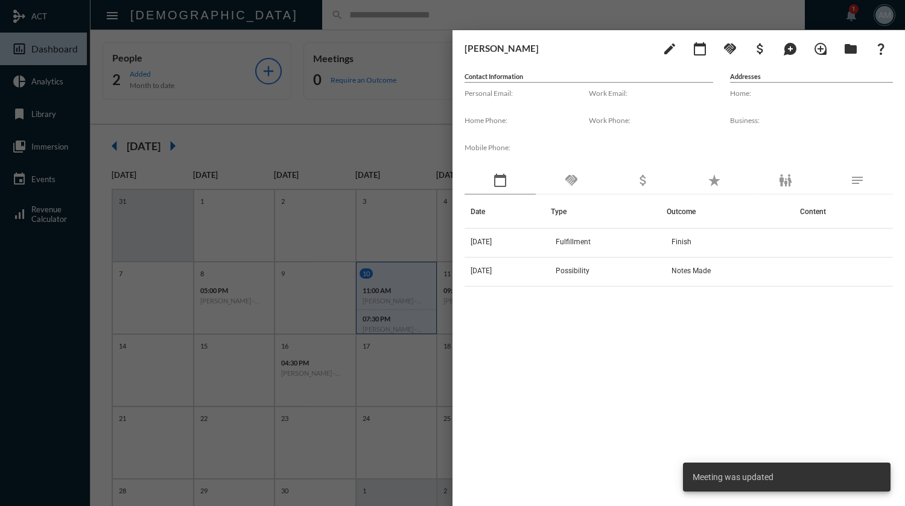
click at [379, 19] on div at bounding box center [452, 253] width 905 height 506
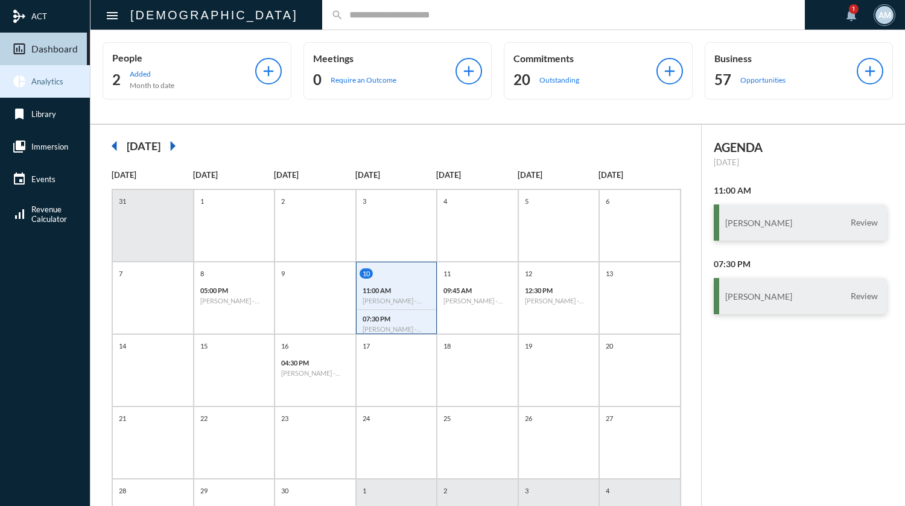
click at [41, 94] on link "pie_chart Analytics" at bounding box center [45, 81] width 90 height 33
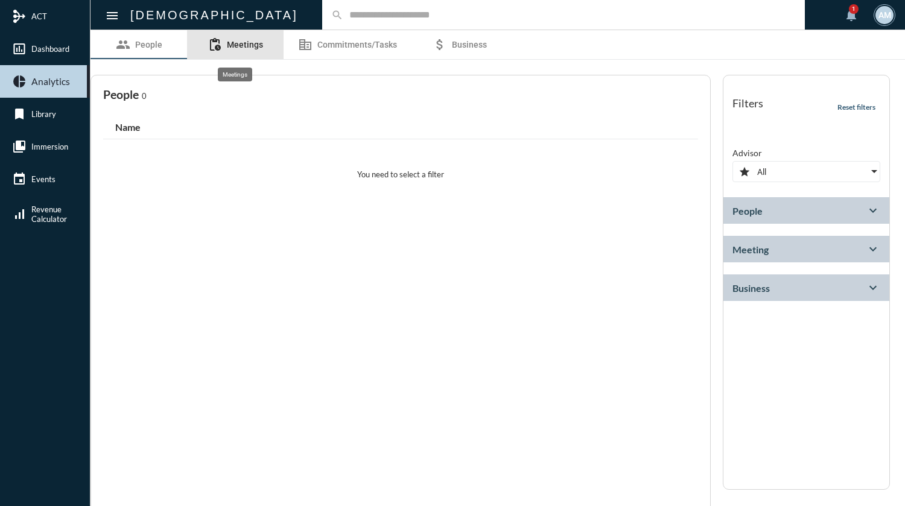
click at [243, 46] on span "Meetings" at bounding box center [245, 45] width 36 height 10
select select
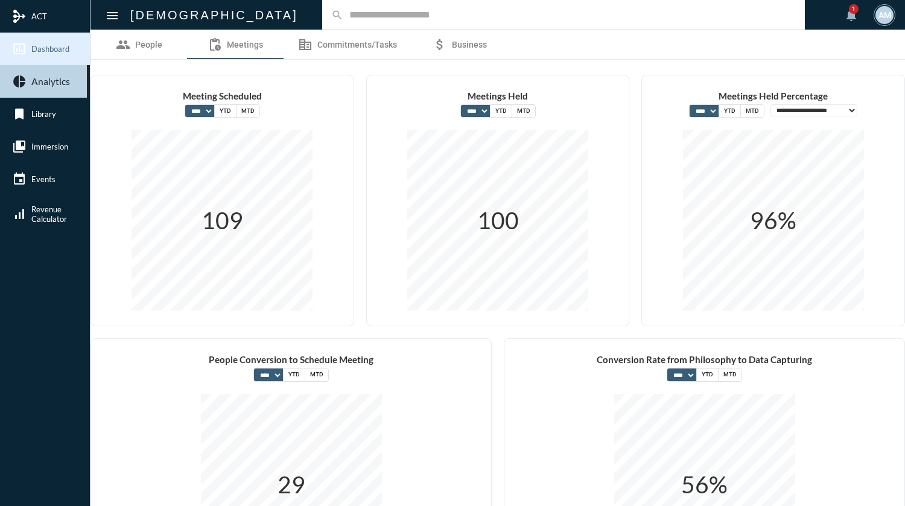
click at [57, 48] on span "Dashboard" at bounding box center [50, 49] width 38 height 10
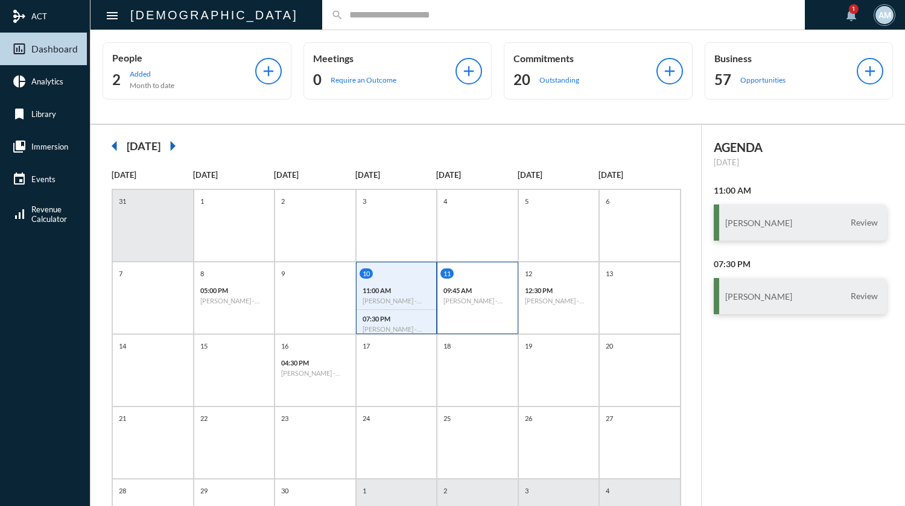
click at [454, 298] on h6 "[PERSON_NAME] - Philosophy I" at bounding box center [477, 301] width 68 height 8
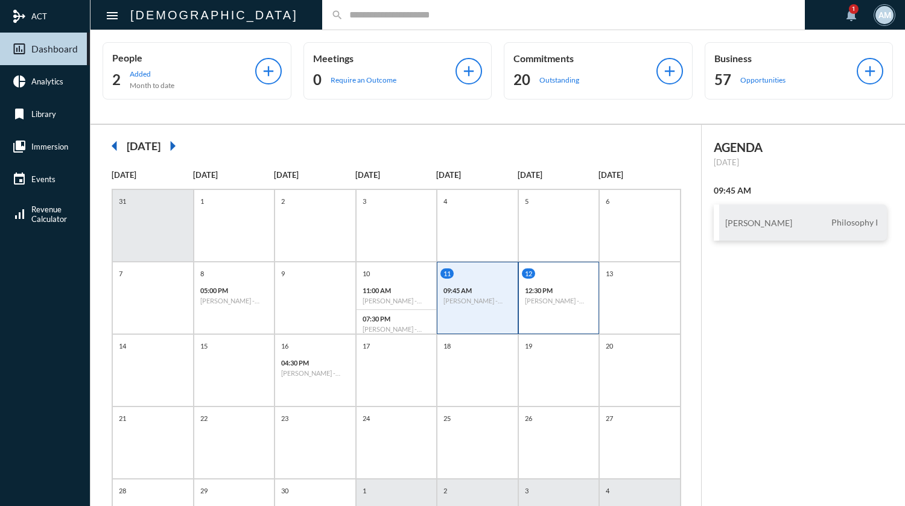
click at [545, 302] on h6 "[PERSON_NAME] - Investment" at bounding box center [559, 301] width 68 height 8
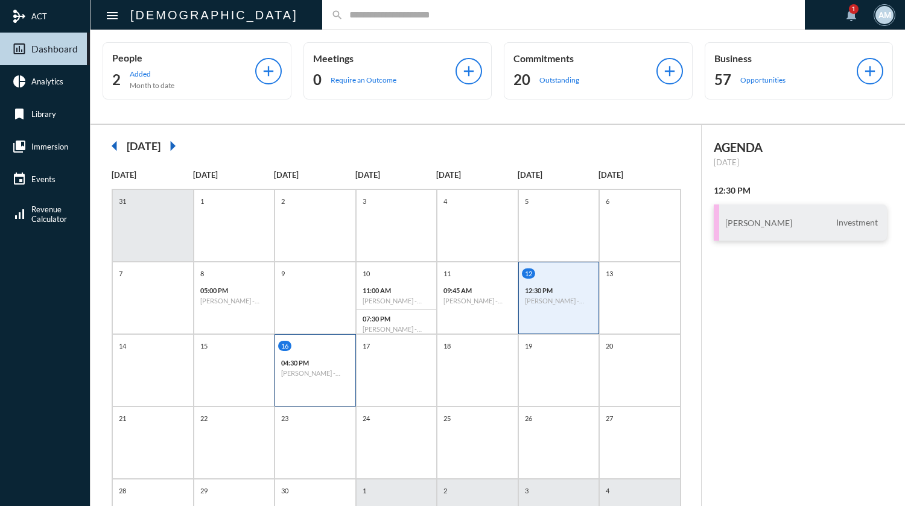
click at [296, 371] on h6 "[PERSON_NAME] - Philosophy I" at bounding box center [315, 373] width 68 height 8
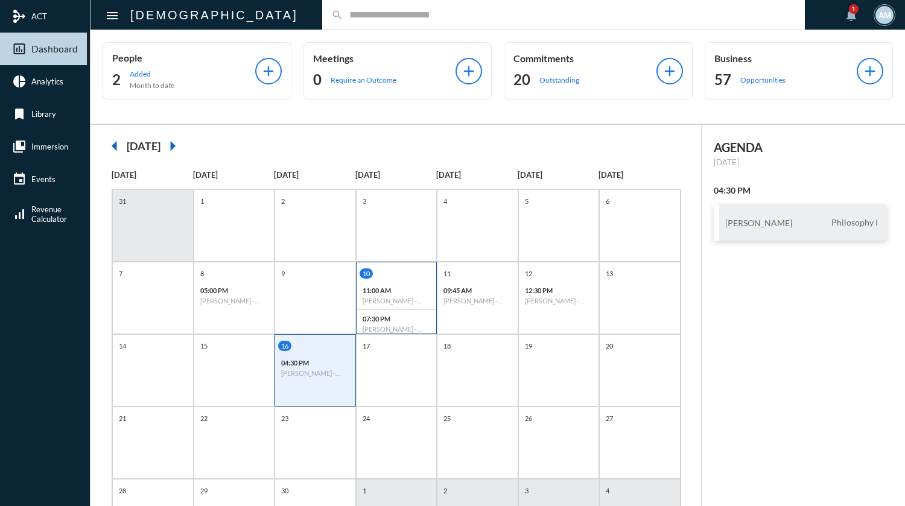
click at [390, 273] on div "10" at bounding box center [398, 273] width 77 height 10
